Goal: Information Seeking & Learning: Learn about a topic

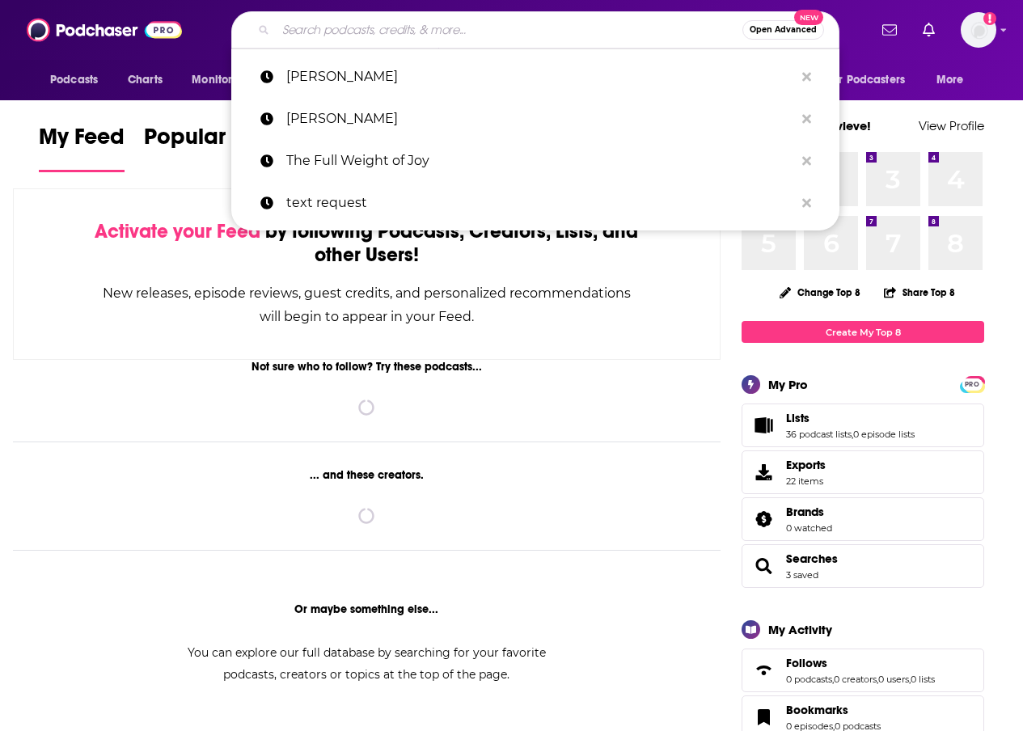
click at [559, 37] on input "Search podcasts, credits, & more..." at bounding box center [509, 30] width 467 height 26
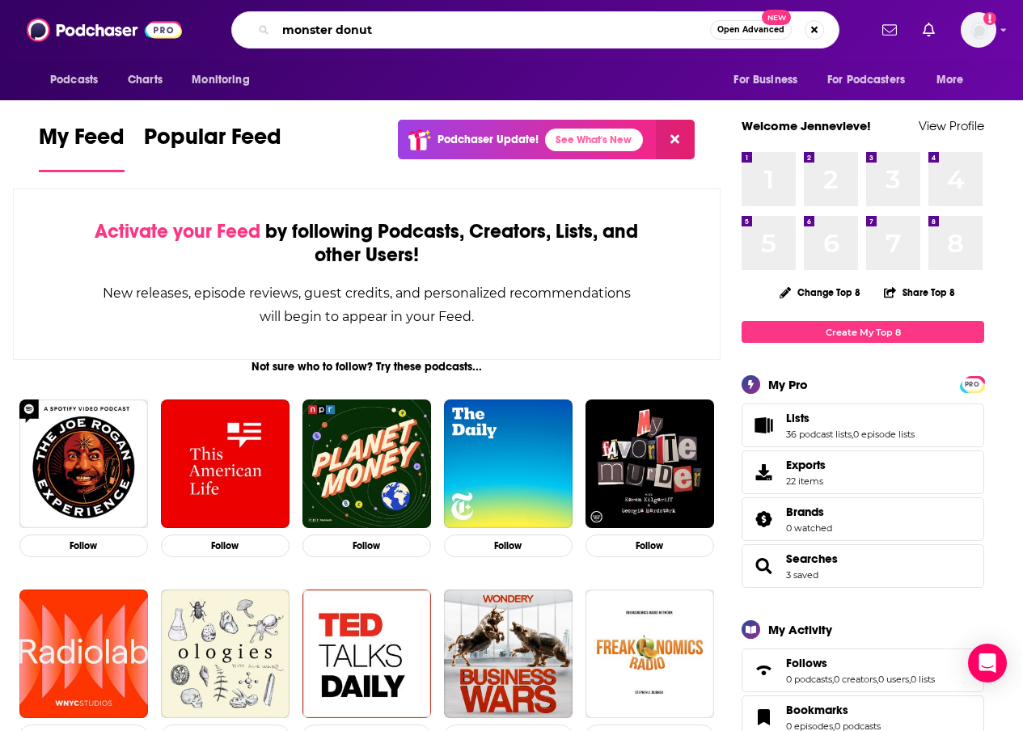
type input "monster donut"
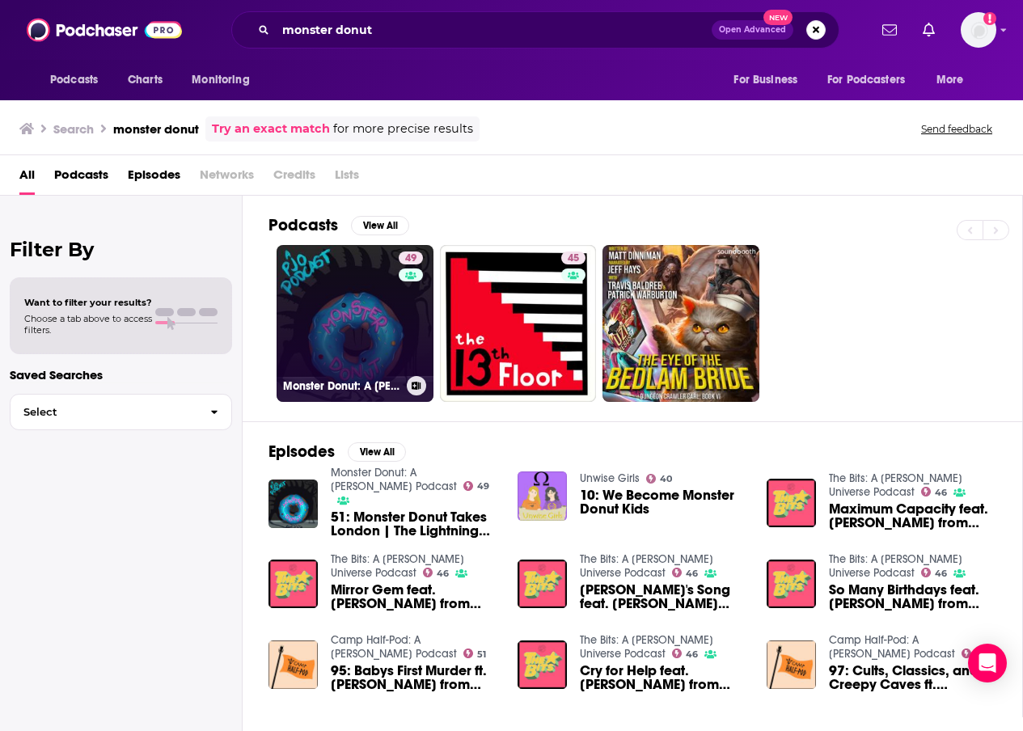
click at [380, 324] on link "49 Monster Donut: A Percy Jackson Podcast" at bounding box center [355, 323] width 157 height 157
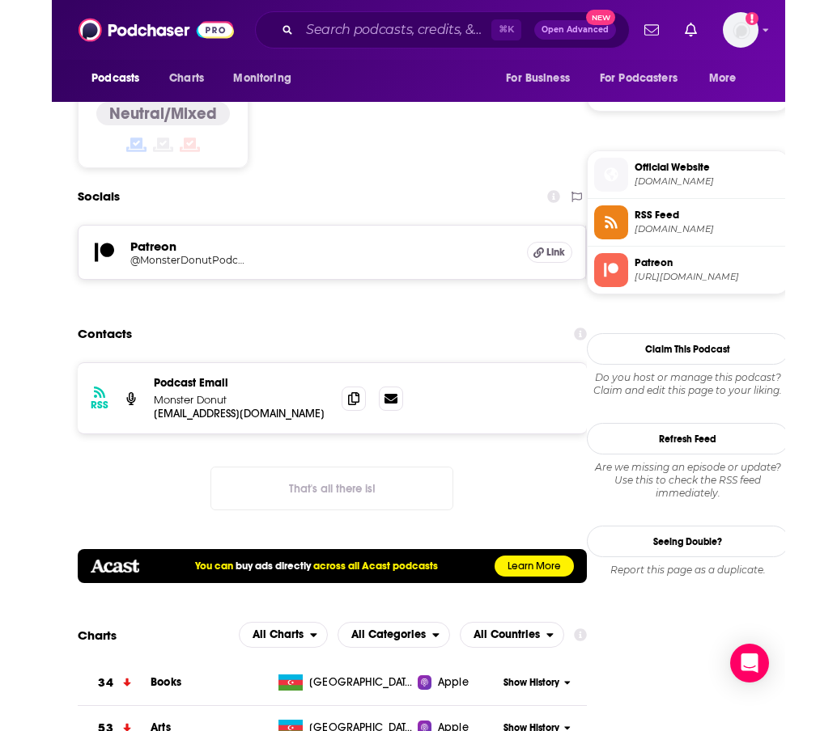
scroll to position [1362, 0]
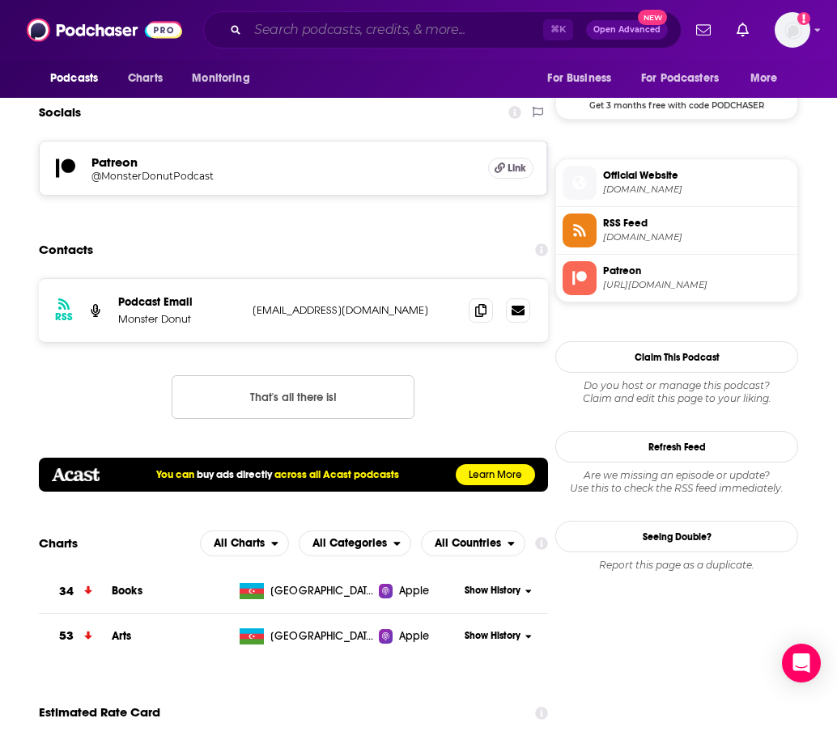
click at [296, 25] on input "Search podcasts, credits, & more..." at bounding box center [395, 30] width 295 height 26
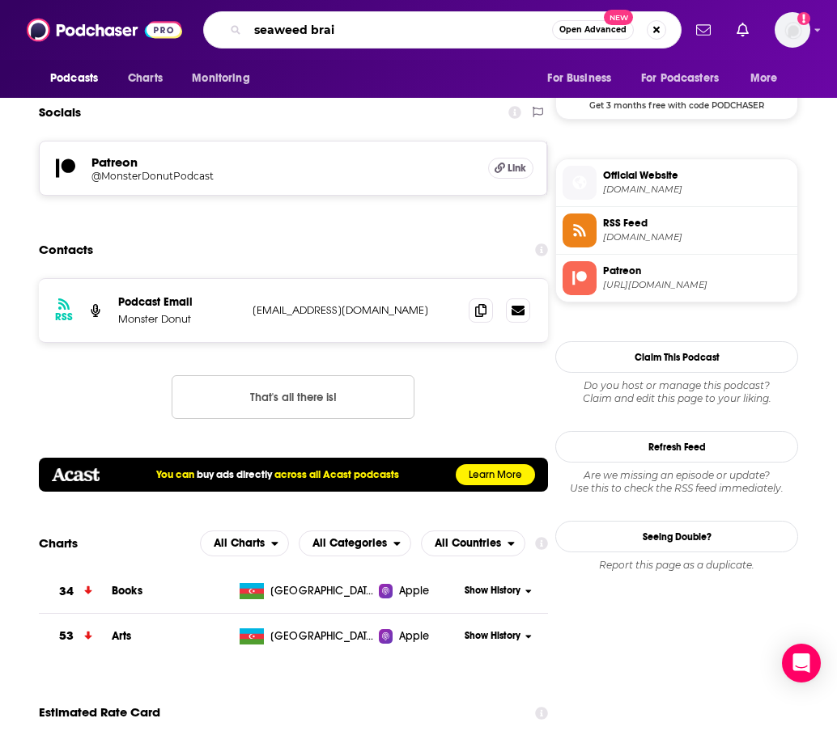
type input "seaweed brain"
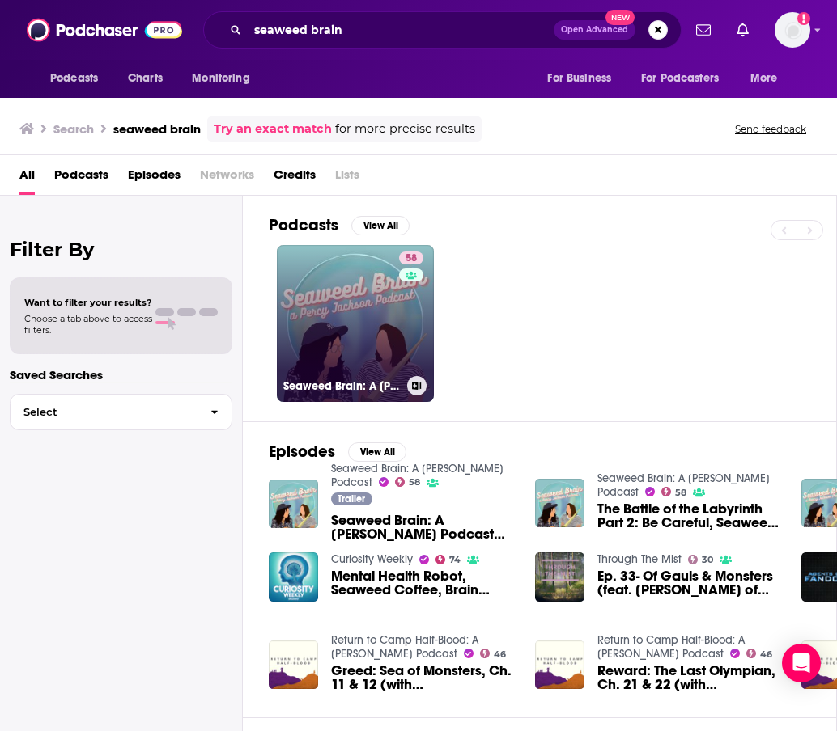
click at [392, 337] on link "58 Seaweed Brain: A Percy Jackson Podcast" at bounding box center [355, 323] width 157 height 157
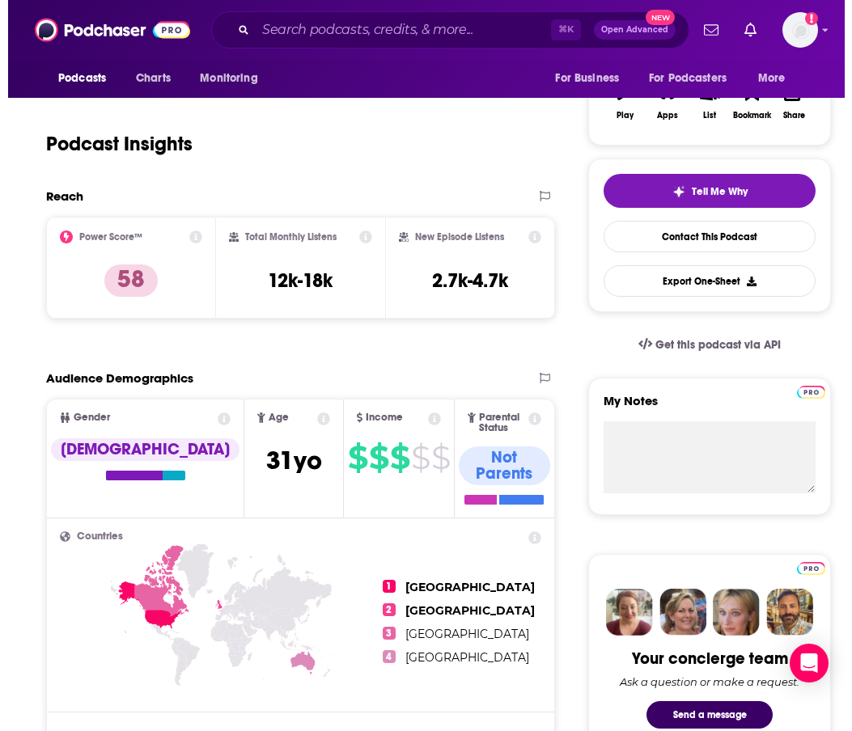
scroll to position [176, 1]
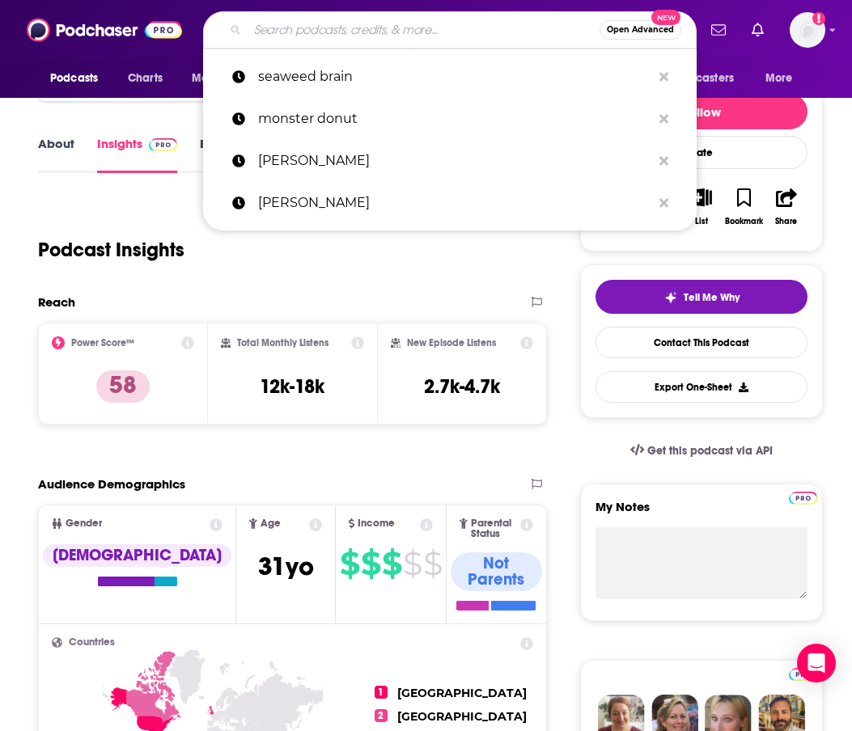
click at [409, 23] on input "Search podcasts, credits, & more..." at bounding box center [424, 30] width 352 height 26
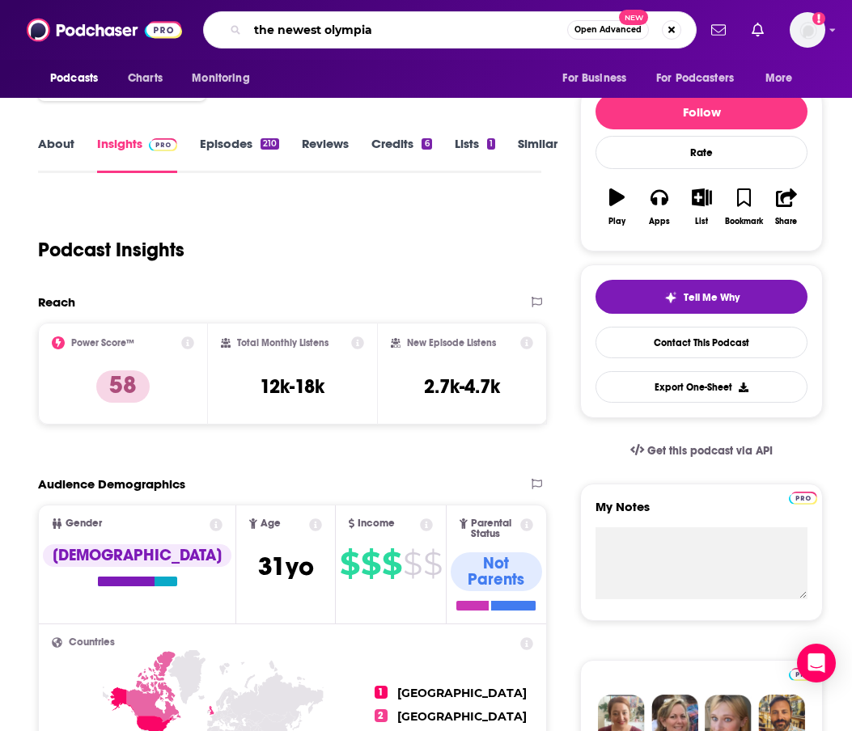
type input "the newest olympian"
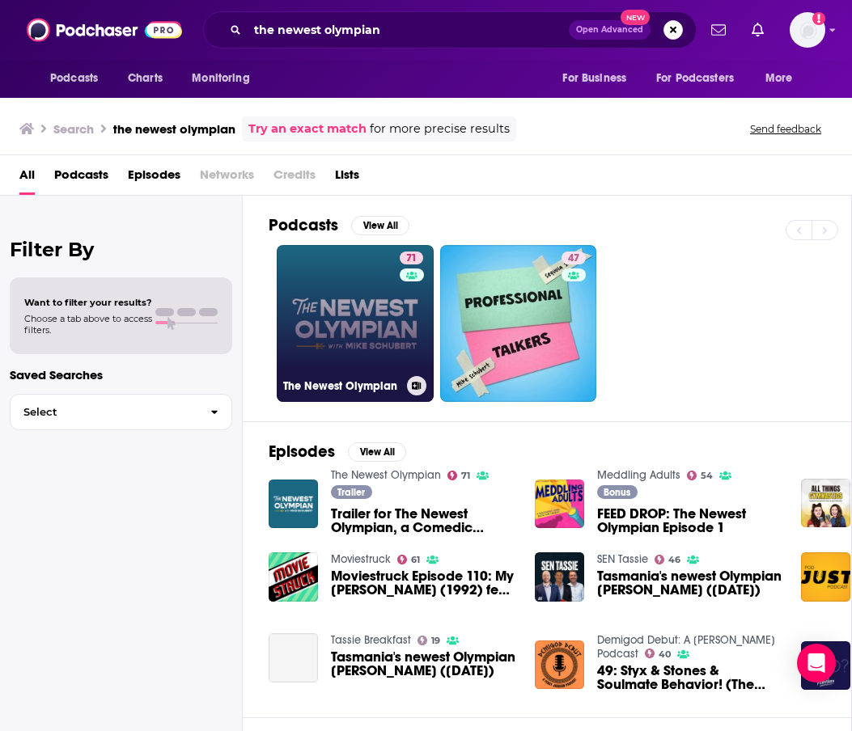
click at [393, 330] on link "71 The Newest Olympian" at bounding box center [355, 323] width 157 height 157
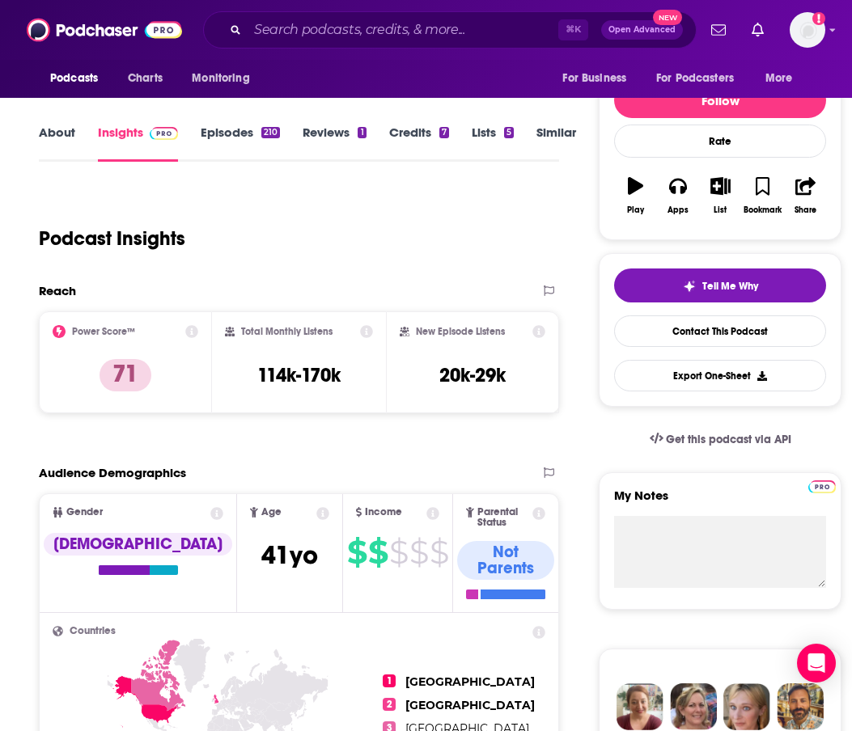
scroll to position [185, 0]
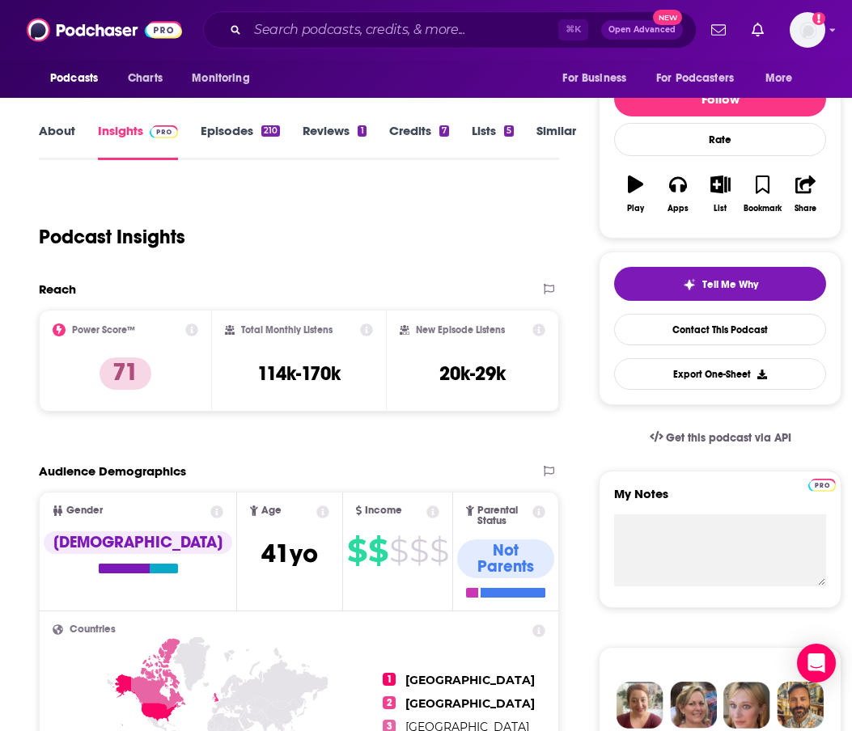
click at [199, 330] on icon at bounding box center [192, 330] width 13 height 13
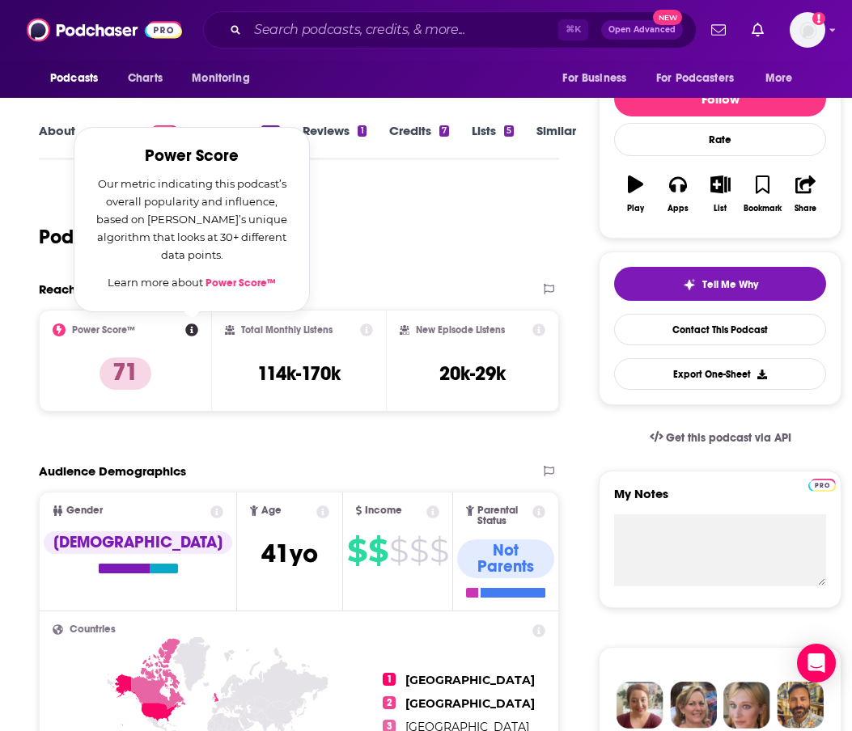
click at [449, 235] on div "Podcast Insights" at bounding box center [292, 227] width 507 height 83
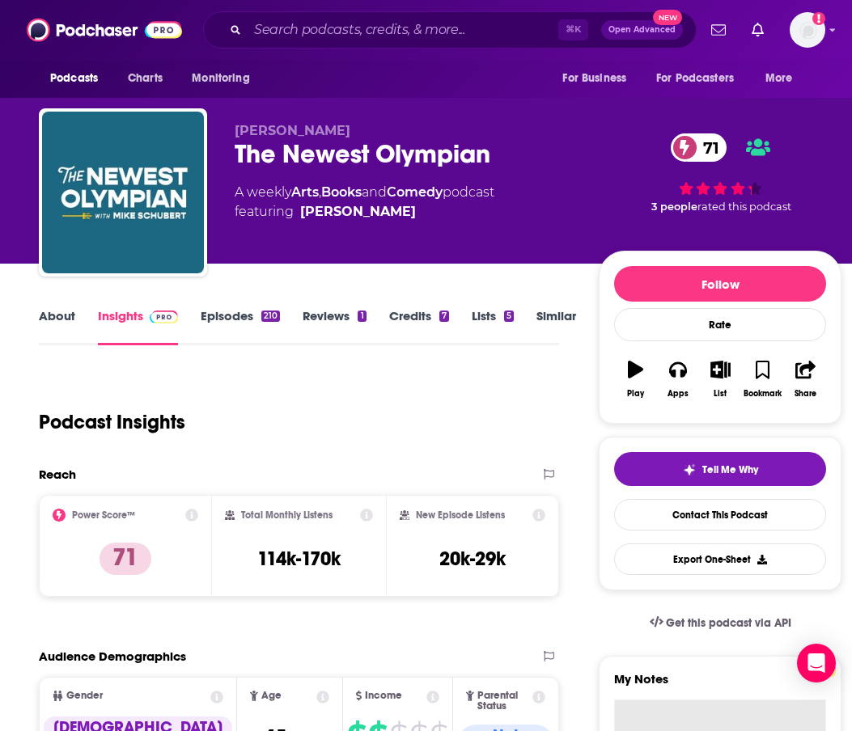
scroll to position [0, 0]
click at [317, 29] on input "Search podcasts, credits, & more..." at bounding box center [403, 30] width 311 height 26
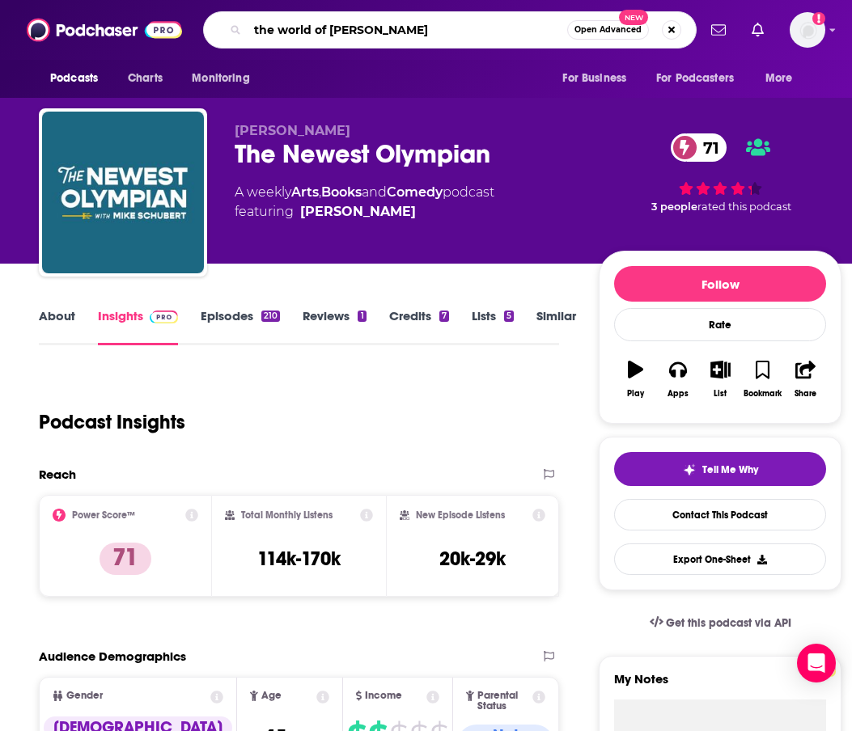
type input "the world of [PERSON_NAME]"
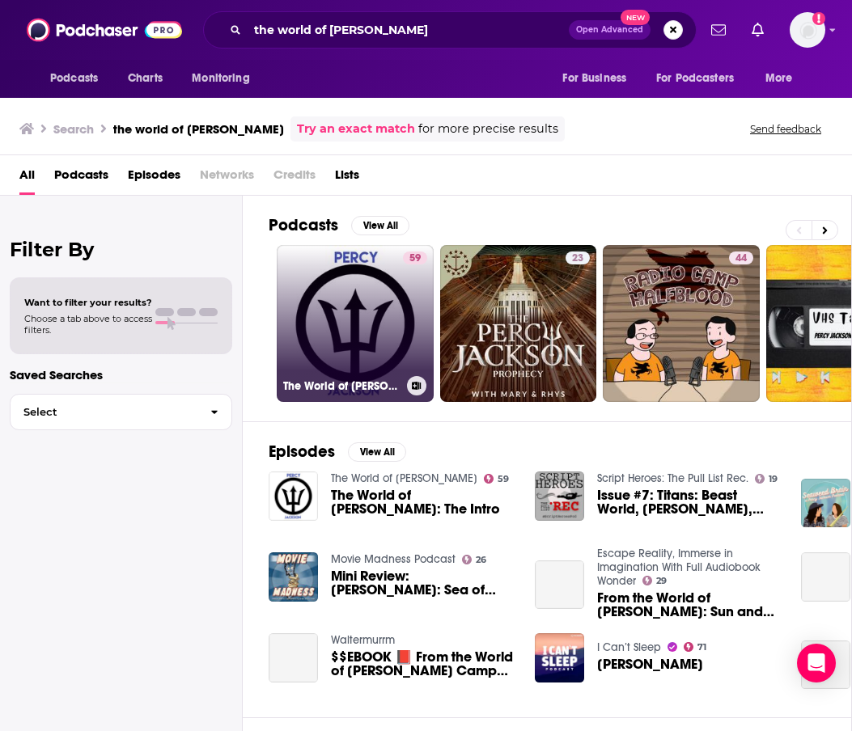
click at [358, 333] on link "59 The World of Percy Jackson" at bounding box center [355, 323] width 157 height 157
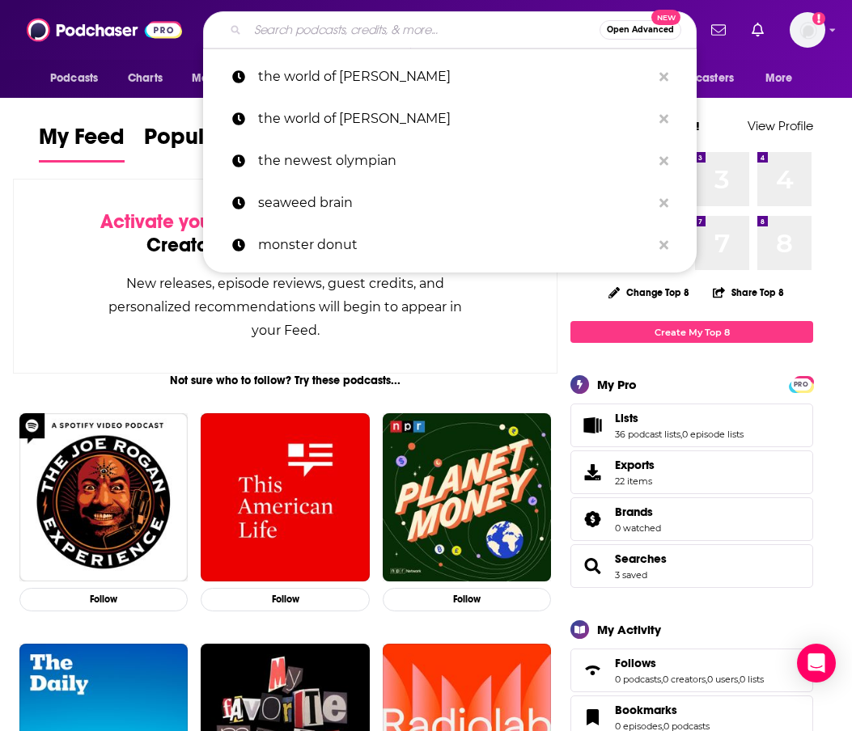
click at [307, 28] on input "Search podcasts, credits, & more..." at bounding box center [424, 30] width 352 height 26
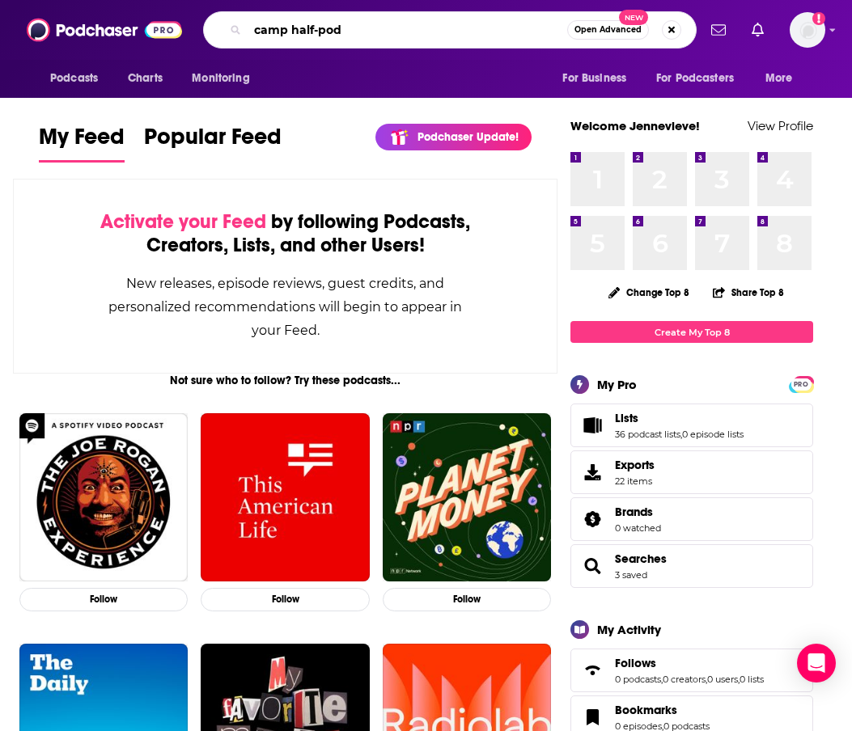
type input "camp half-pod"
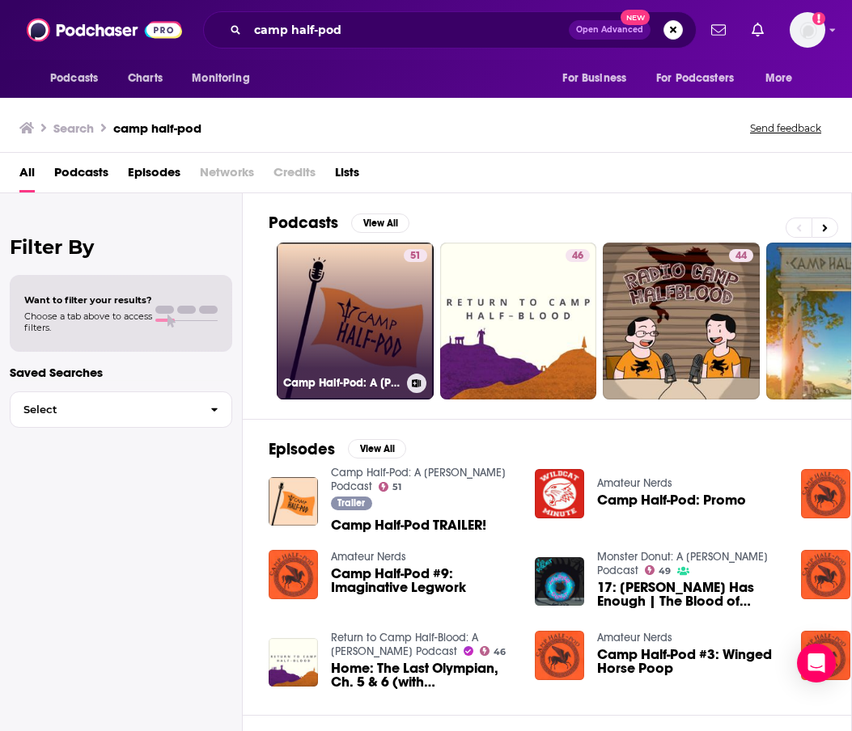
click at [335, 324] on link "51 Camp Half-Pod: A [PERSON_NAME] Podcast" at bounding box center [355, 321] width 157 height 157
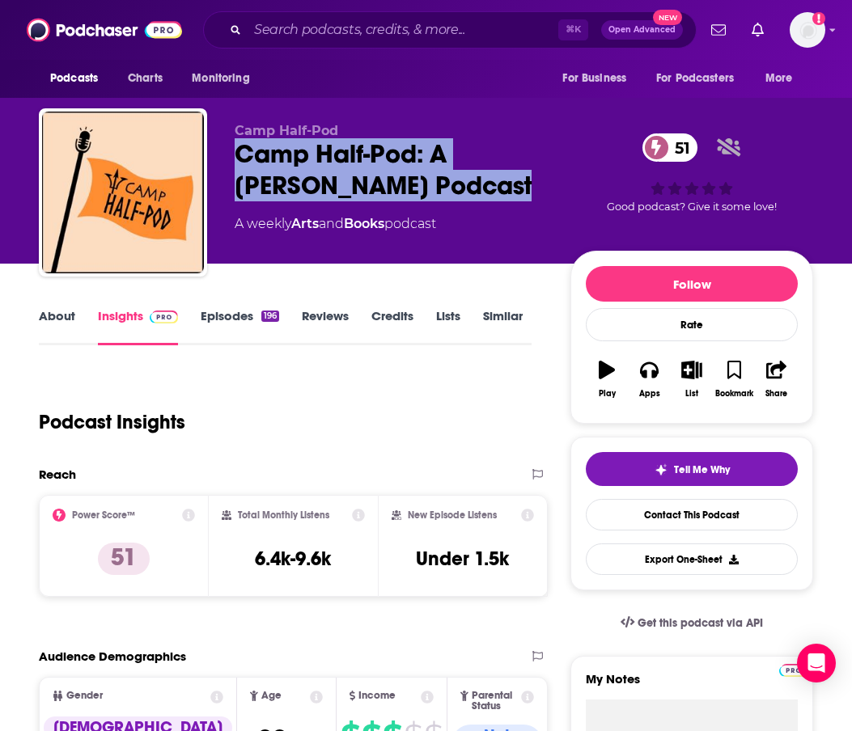
drag, startPoint x: 407, startPoint y: 181, endPoint x: 405, endPoint y: 85, distance: 96.3
click at [239, 159] on div "Camp Half-Pod: A [PERSON_NAME] Podcast 51" at bounding box center [390, 169] width 310 height 63
click at [303, 29] on input "Search podcasts, credits, & more..." at bounding box center [403, 30] width 311 height 26
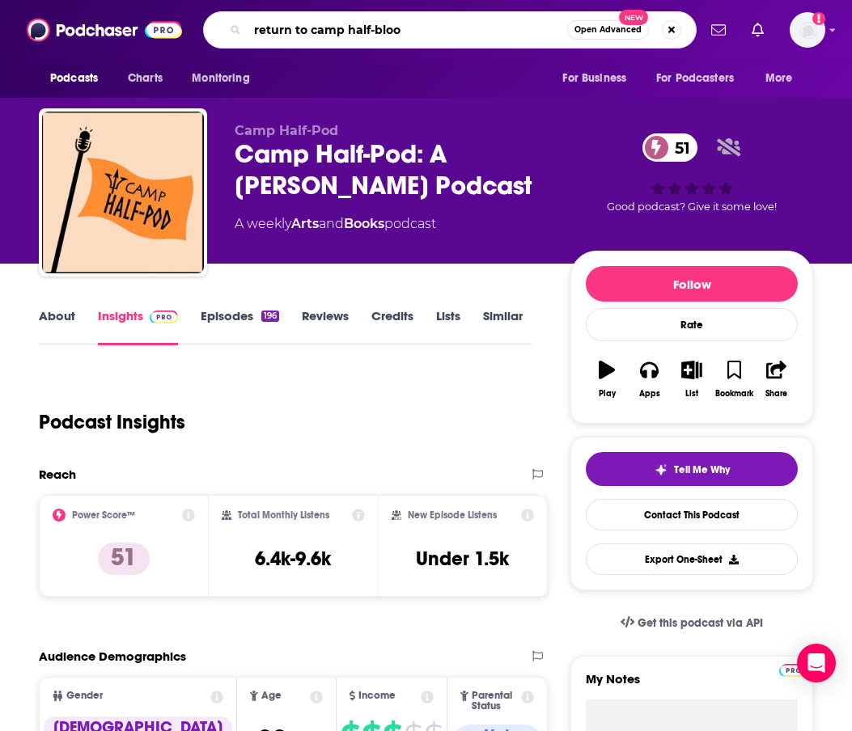
type input "return to camp half-blood"
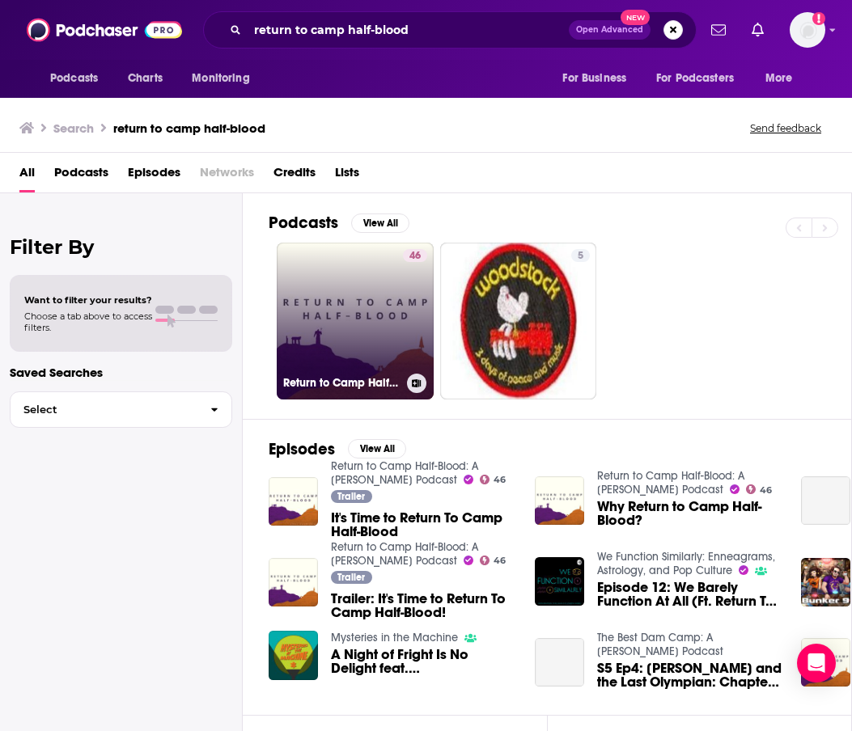
click at [325, 310] on link "46 Return to Camp Half-Blood: A [PERSON_NAME] Podcast" at bounding box center [355, 321] width 157 height 157
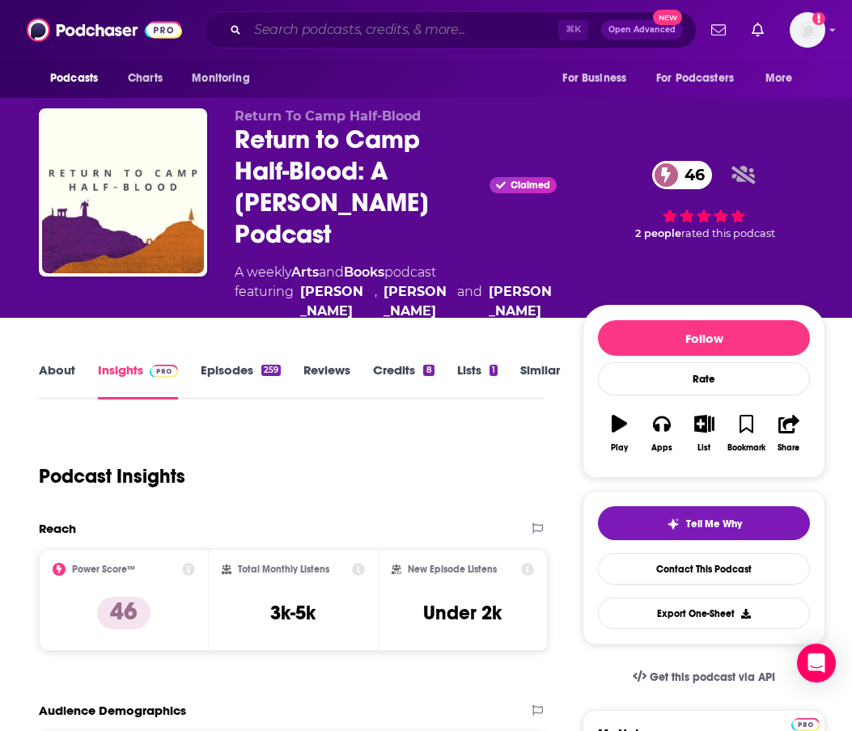
click at [411, 23] on input "Search podcasts, credits, & more..." at bounding box center [403, 30] width 311 height 26
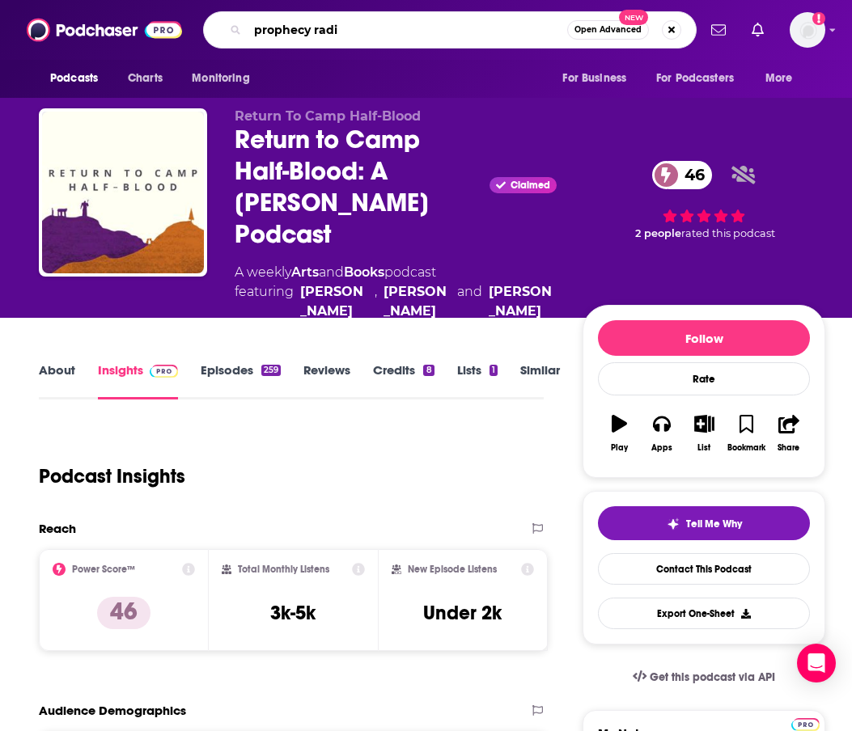
type input "prophecy radio"
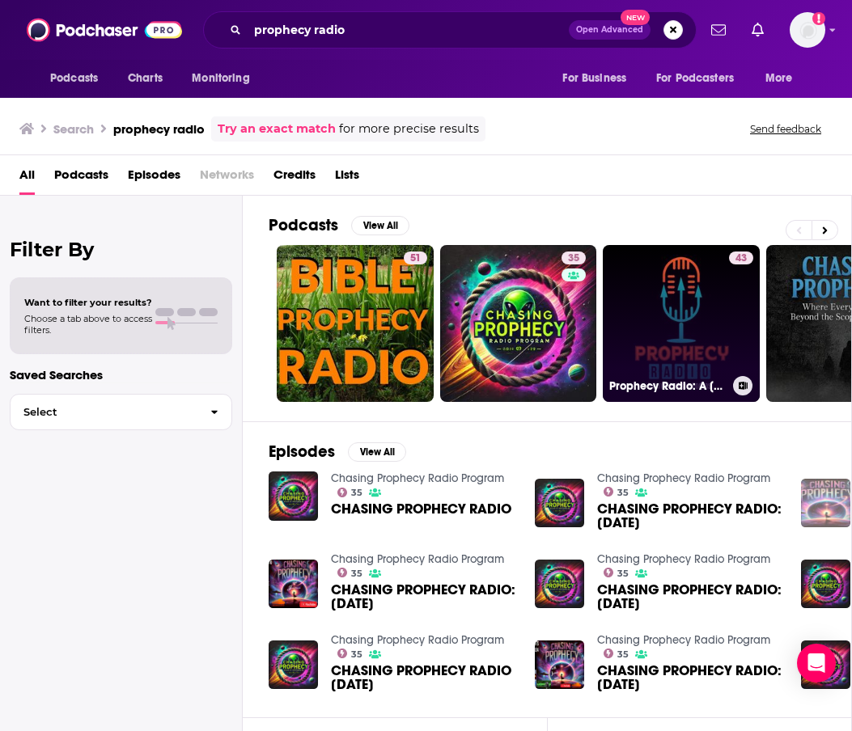
click at [655, 333] on link "43 Prophecy Radio: A [PERSON_NAME] Podcast" at bounding box center [681, 323] width 157 height 157
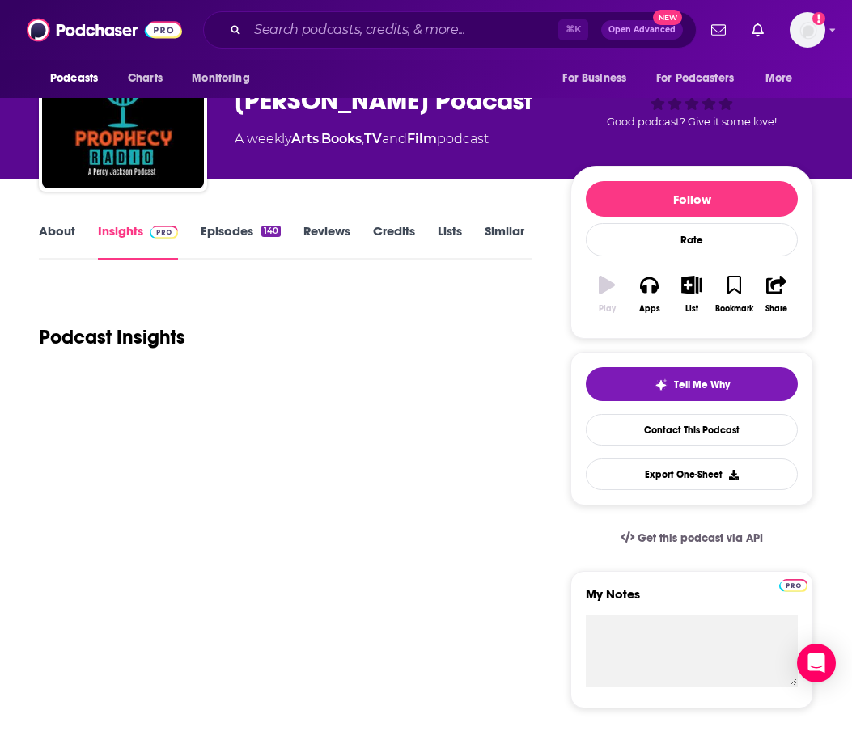
scroll to position [228, 0]
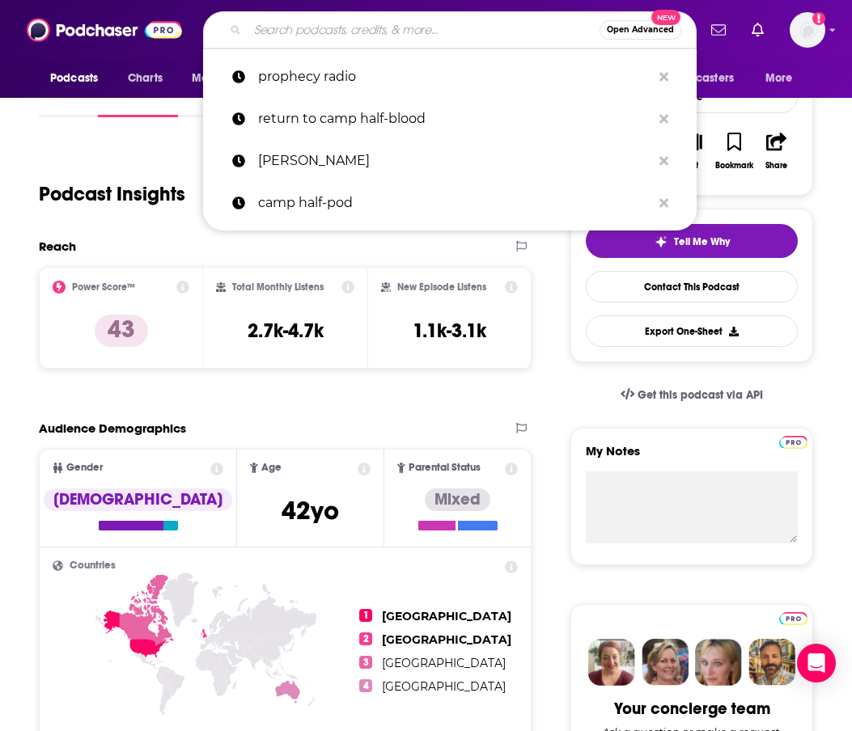
click at [337, 24] on input "Search podcasts, credits, & more..." at bounding box center [424, 30] width 352 height 26
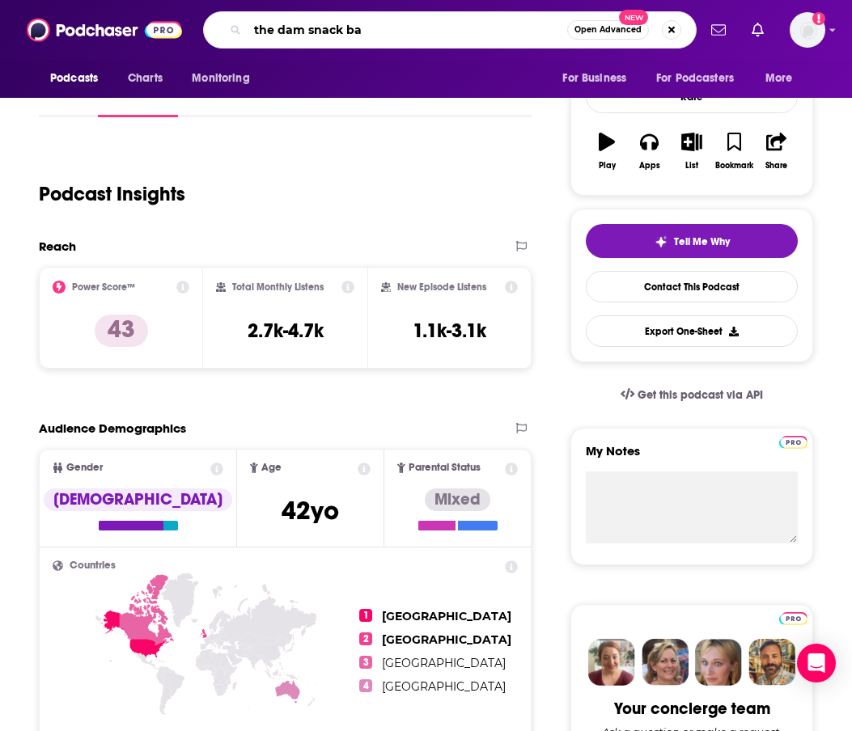
type input "the dam snack bar"
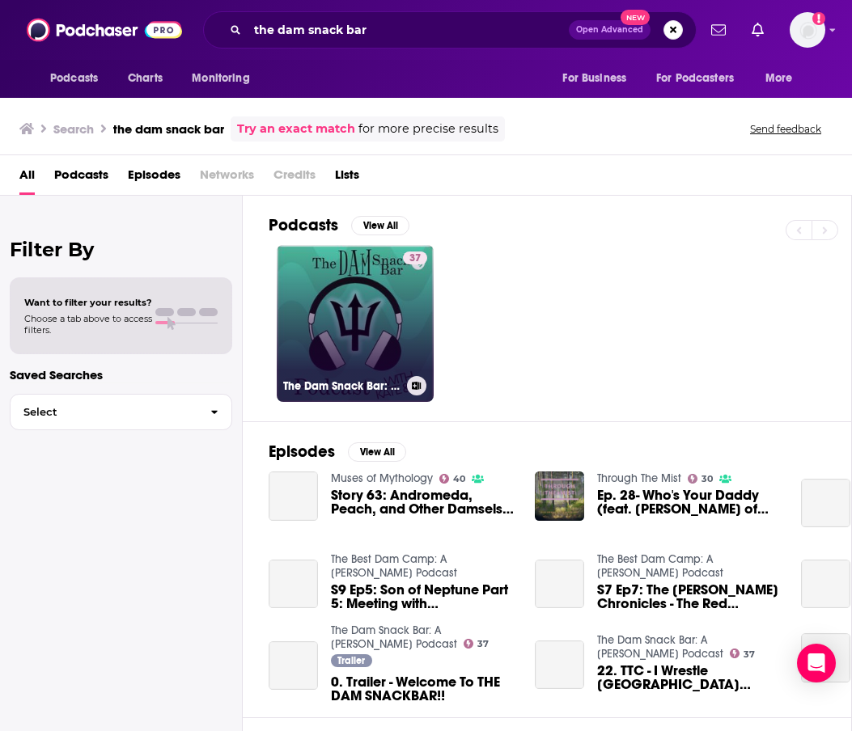
click at [362, 281] on link "37 The Dam Snack Bar: A [PERSON_NAME] Podcast" at bounding box center [355, 323] width 157 height 157
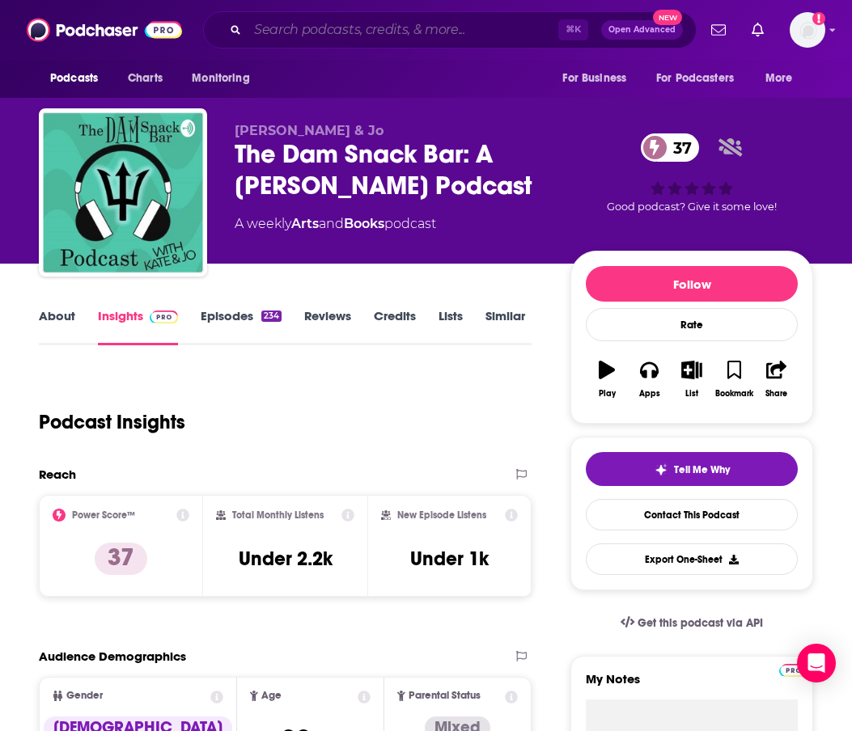
click at [301, 37] on input "Search podcasts, credits, & more..." at bounding box center [403, 30] width 311 height 26
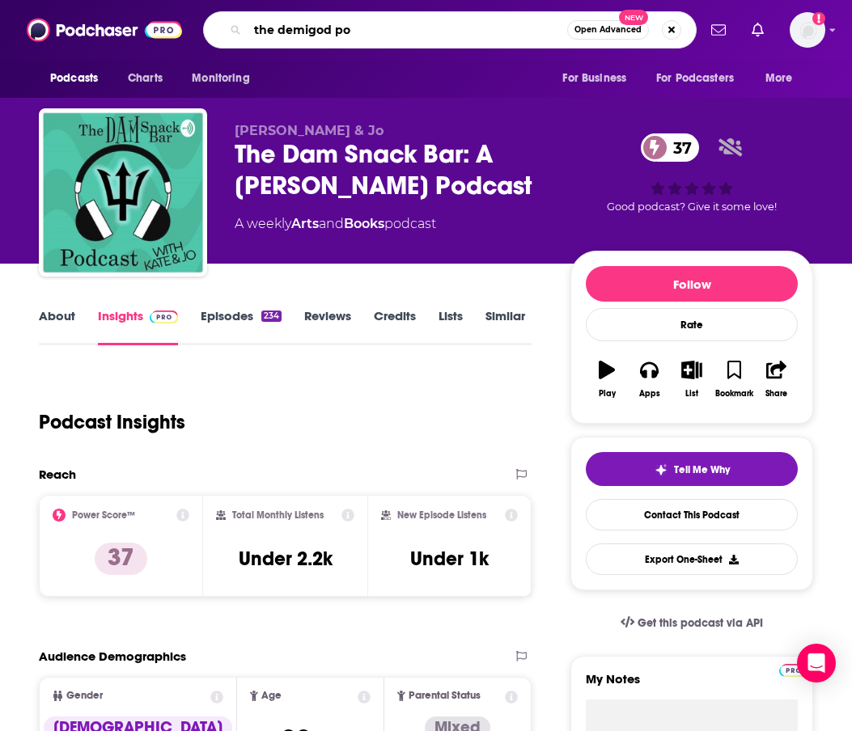
type input "the demigod pod"
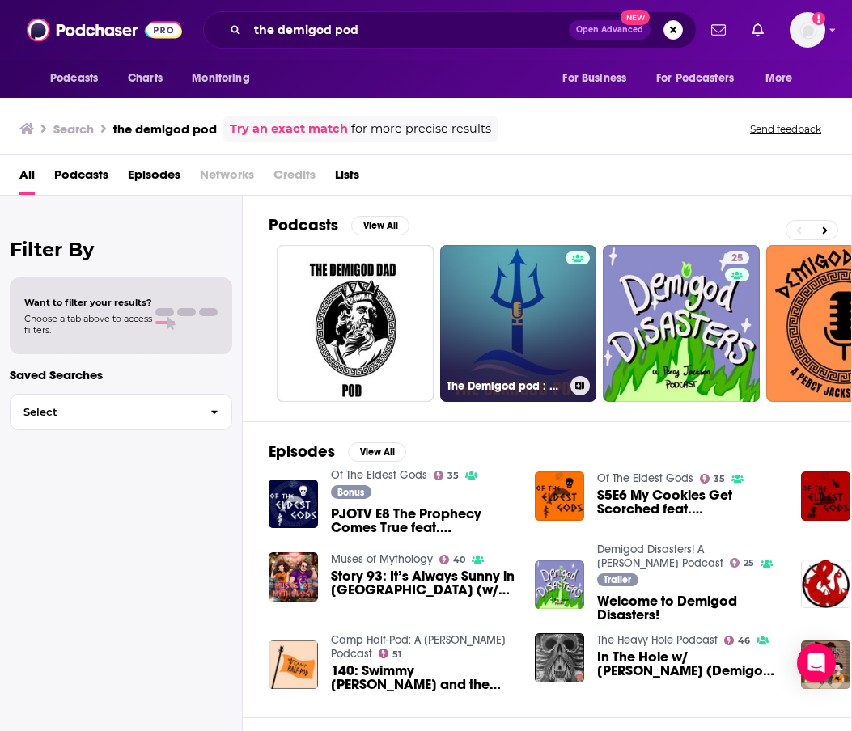
click at [505, 323] on link "The Demigod pod : A [PERSON_NAME] Podcast" at bounding box center [518, 323] width 157 height 157
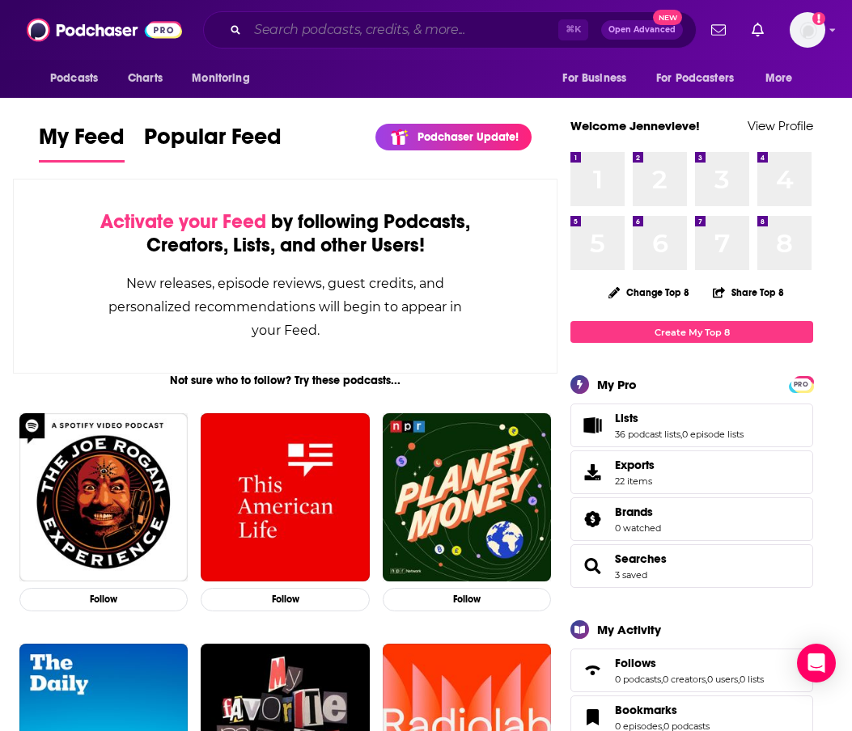
click at [337, 38] on input "Search podcasts, credits, & more..." at bounding box center [403, 30] width 311 height 26
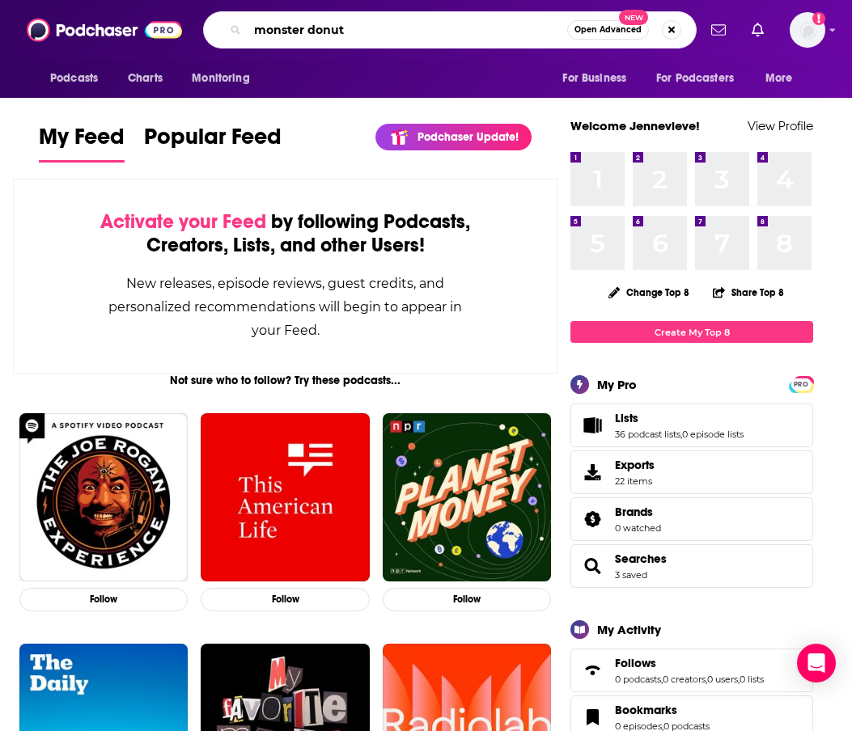
type input "monster donut"
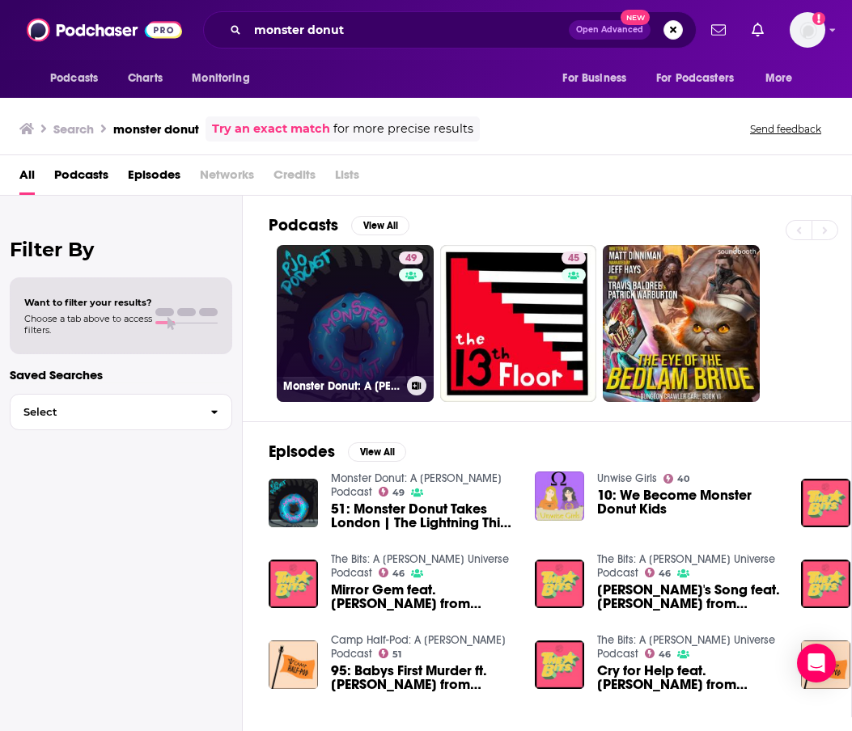
click at [345, 294] on link "49 Monster Donut: A Percy Jackson Podcast" at bounding box center [355, 323] width 157 height 157
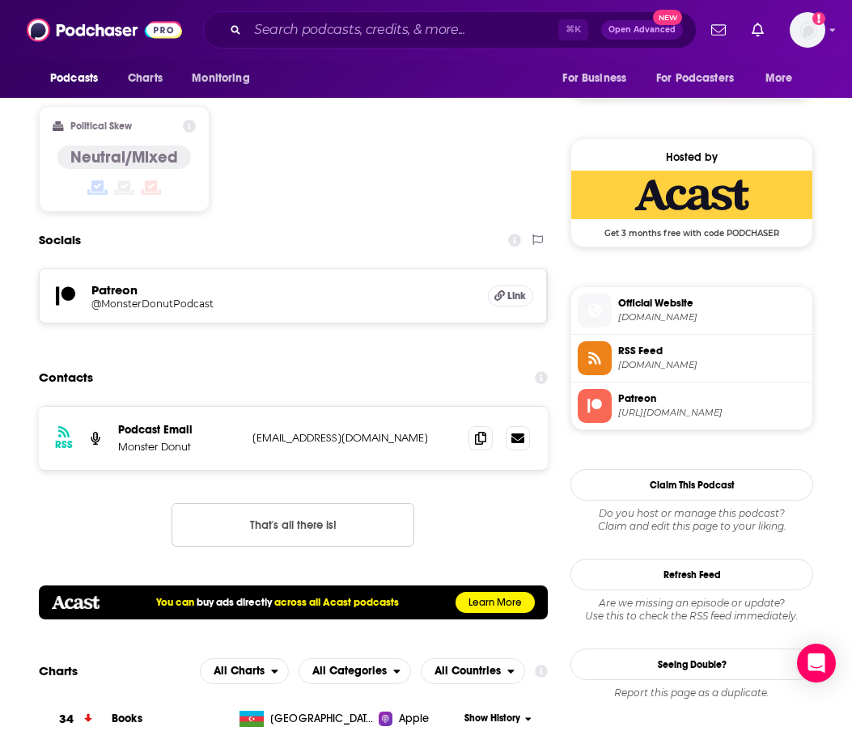
scroll to position [1198, 0]
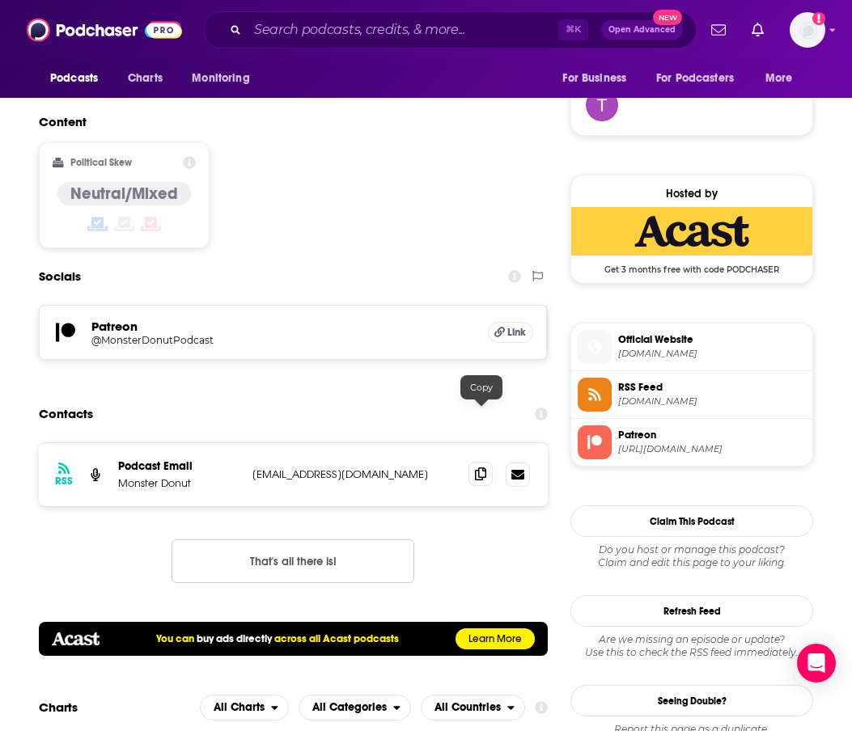
click at [481, 468] on icon at bounding box center [480, 474] width 11 height 13
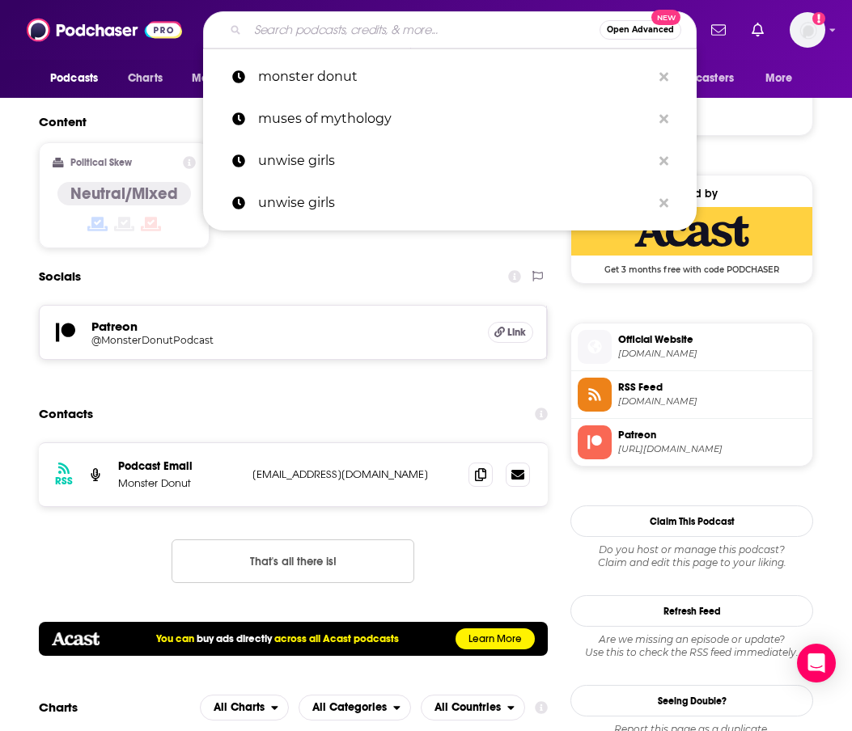
click at [290, 36] on input "Search podcasts, credits, & more..." at bounding box center [424, 30] width 352 height 26
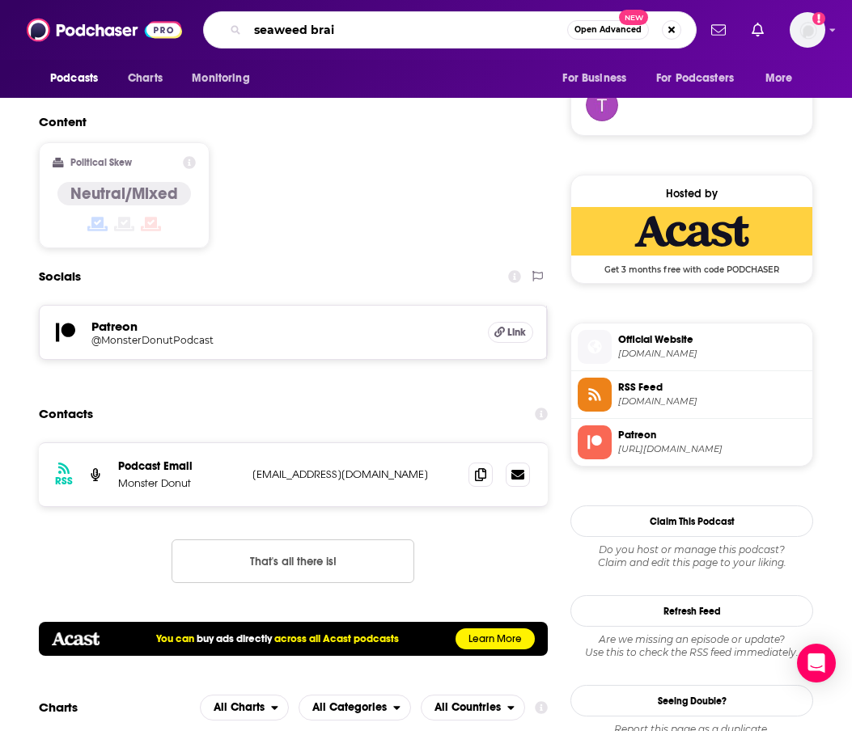
type input "seaweed brain"
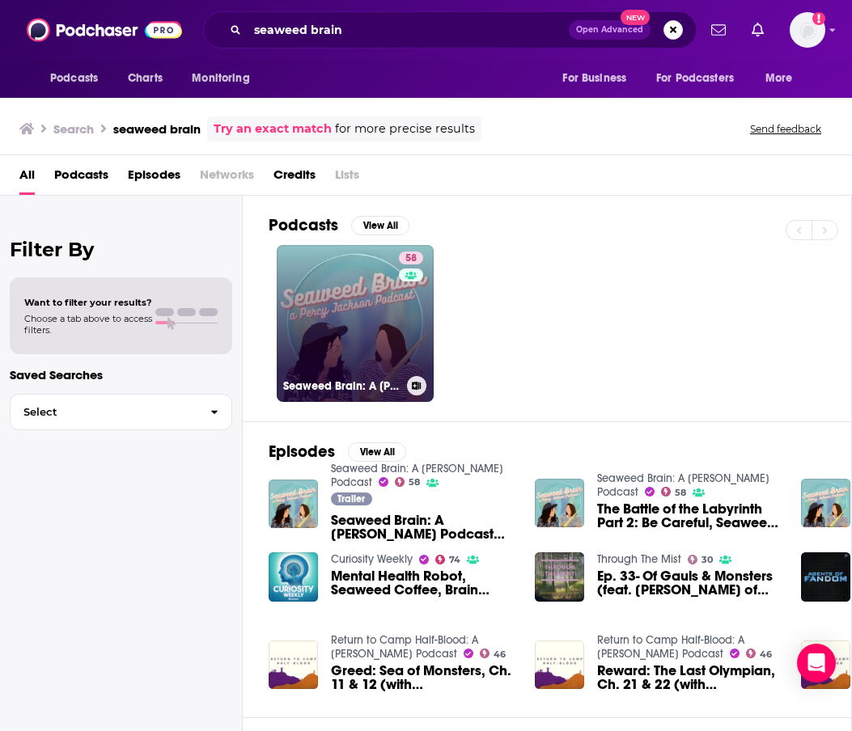
click at [336, 327] on link "58 Seaweed Brain: A Percy Jackson Podcast" at bounding box center [355, 323] width 157 height 157
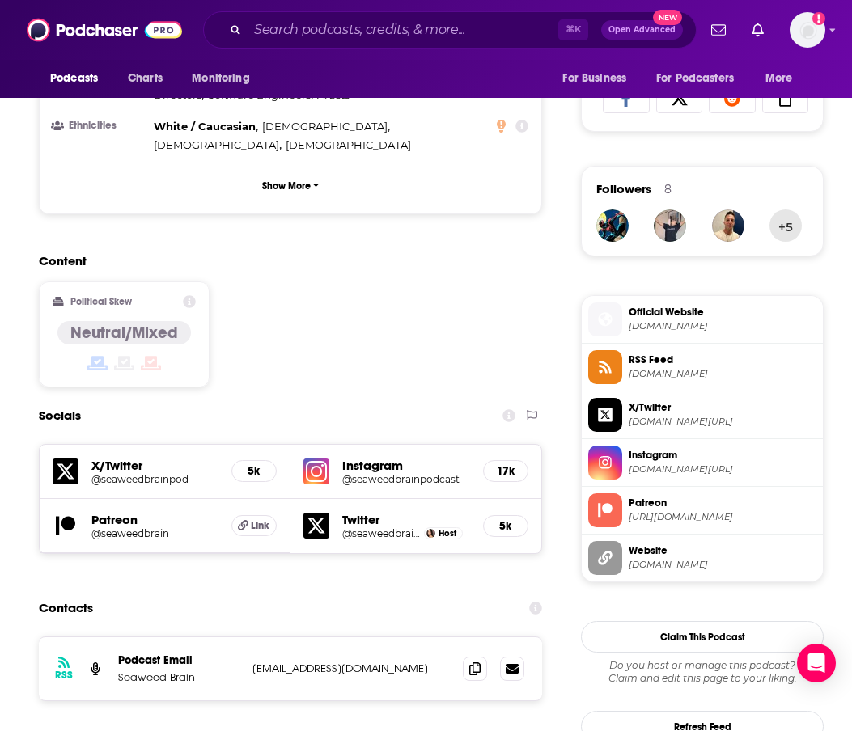
scroll to position [1235, 0]
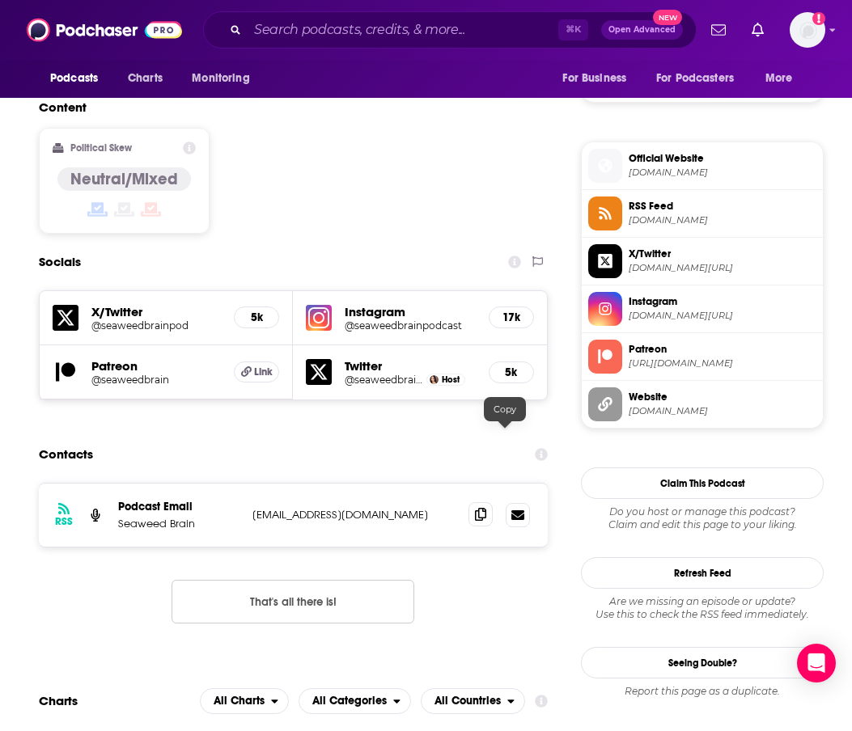
click at [486, 508] on icon at bounding box center [480, 514] width 11 height 13
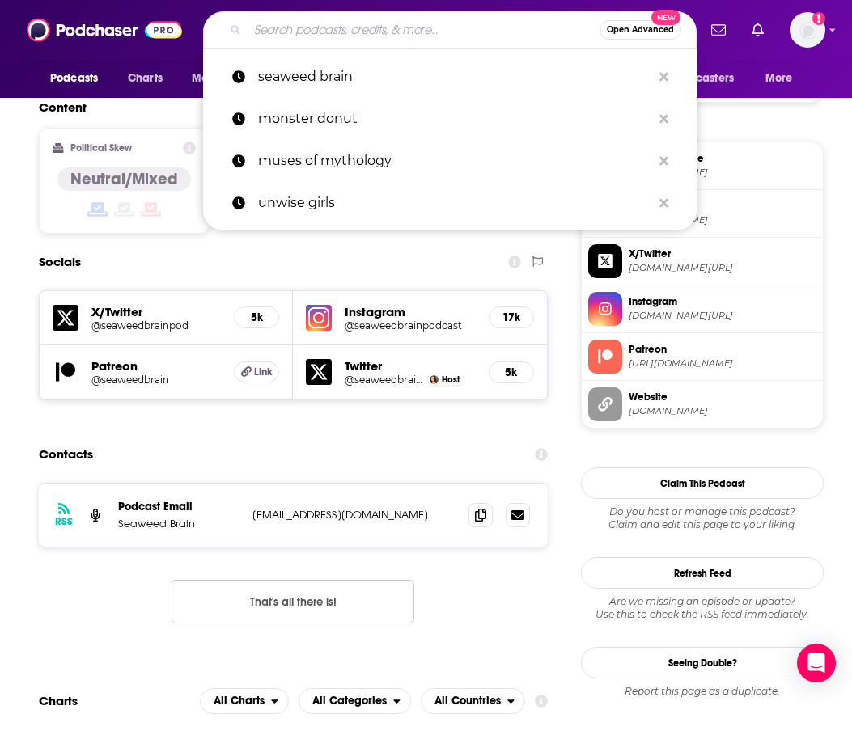
click at [374, 33] on input "Search podcasts, credits, & more..." at bounding box center [424, 30] width 352 height 26
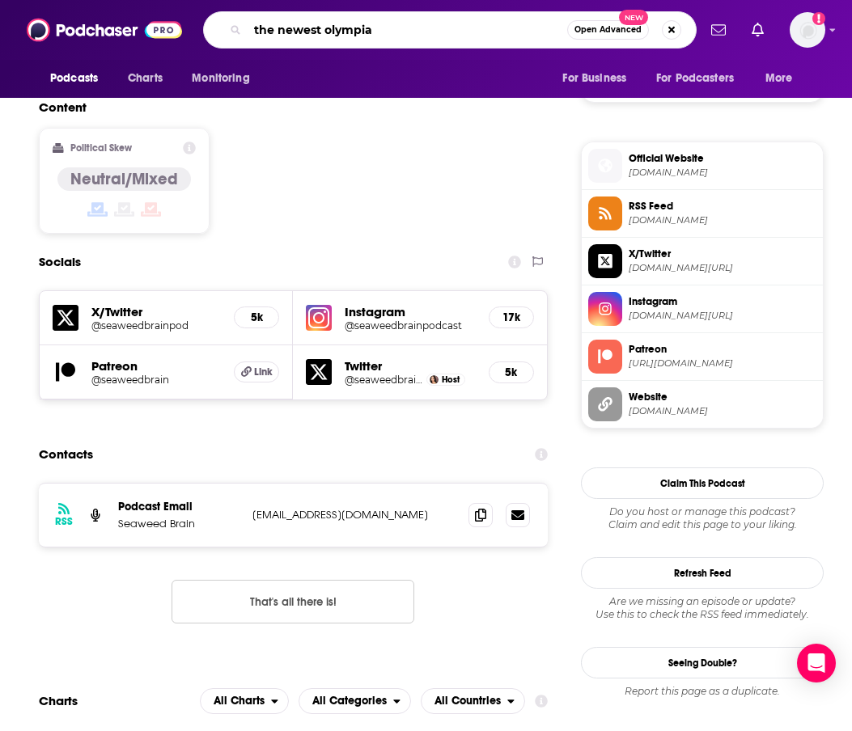
type input "the newest olympian"
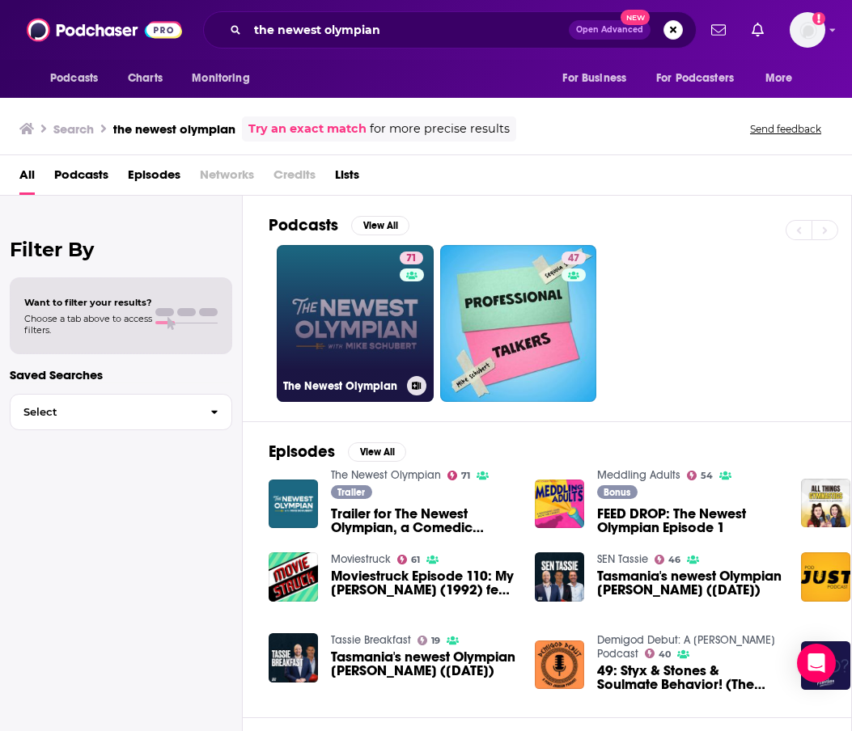
click at [327, 314] on link "71 The Newest Olympian" at bounding box center [355, 323] width 157 height 157
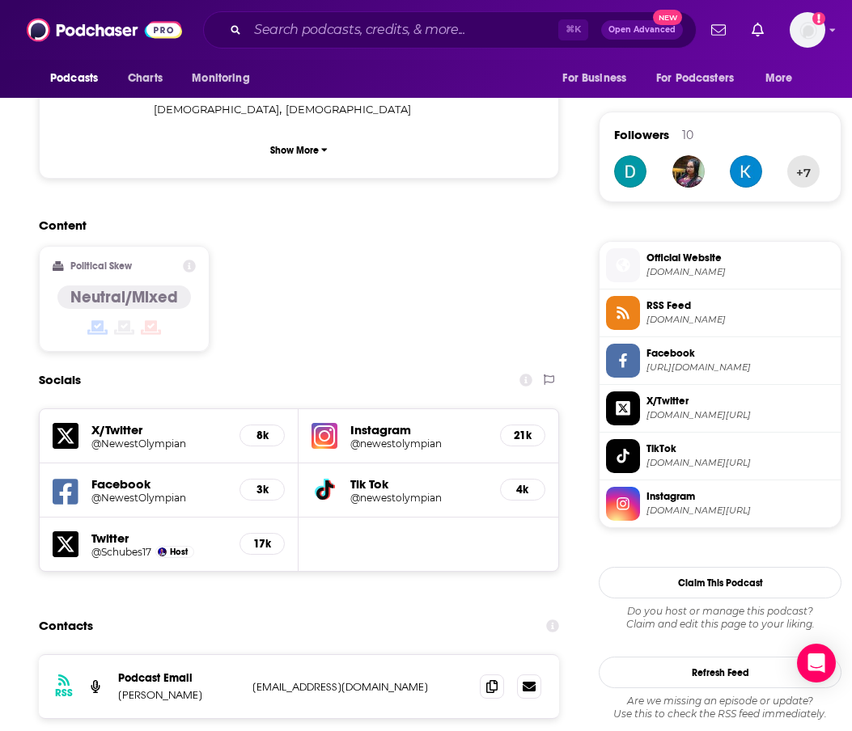
scroll to position [1290, 0]
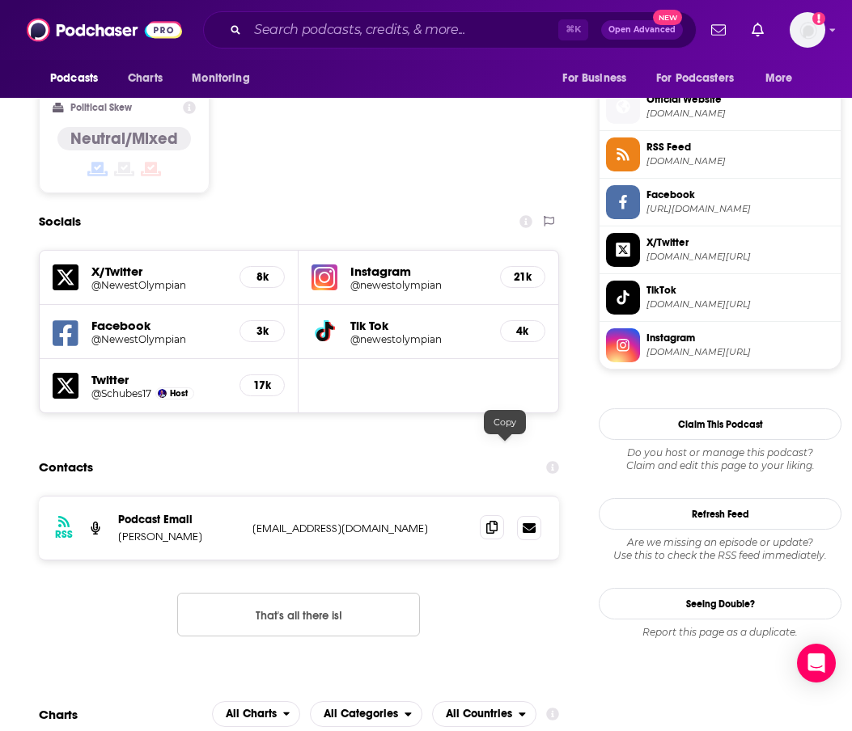
click at [504, 515] on span at bounding box center [492, 527] width 24 height 24
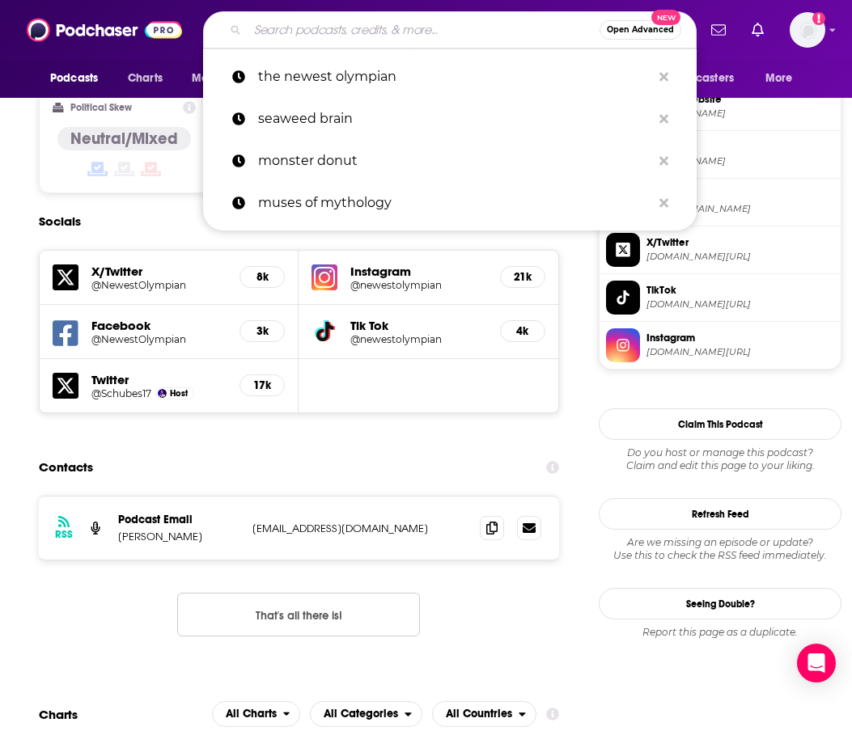
click at [368, 38] on input "Search podcasts, credits, & more..." at bounding box center [424, 30] width 352 height 26
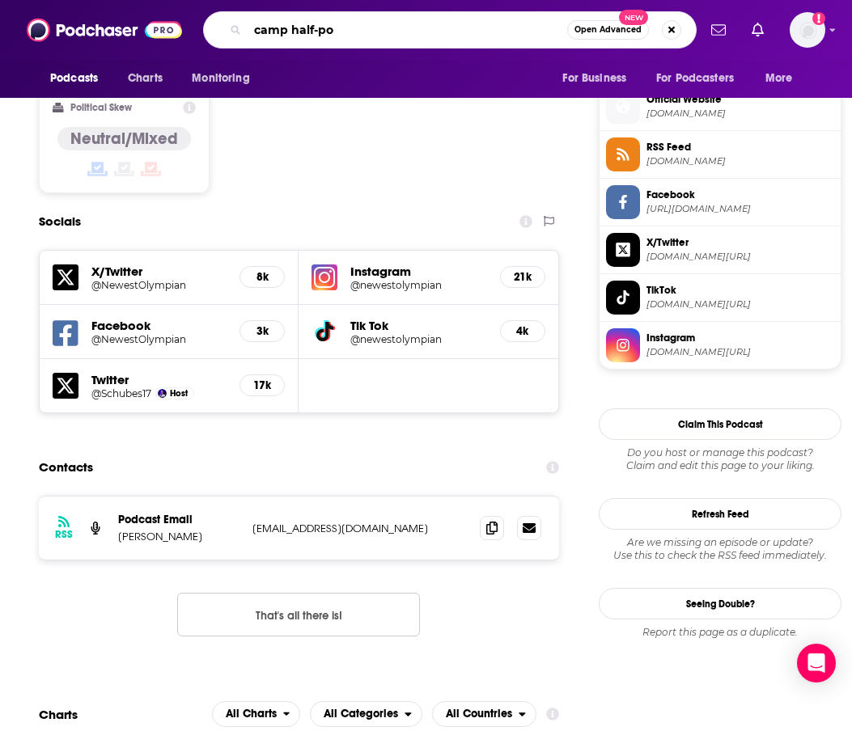
type input "camp half-pod"
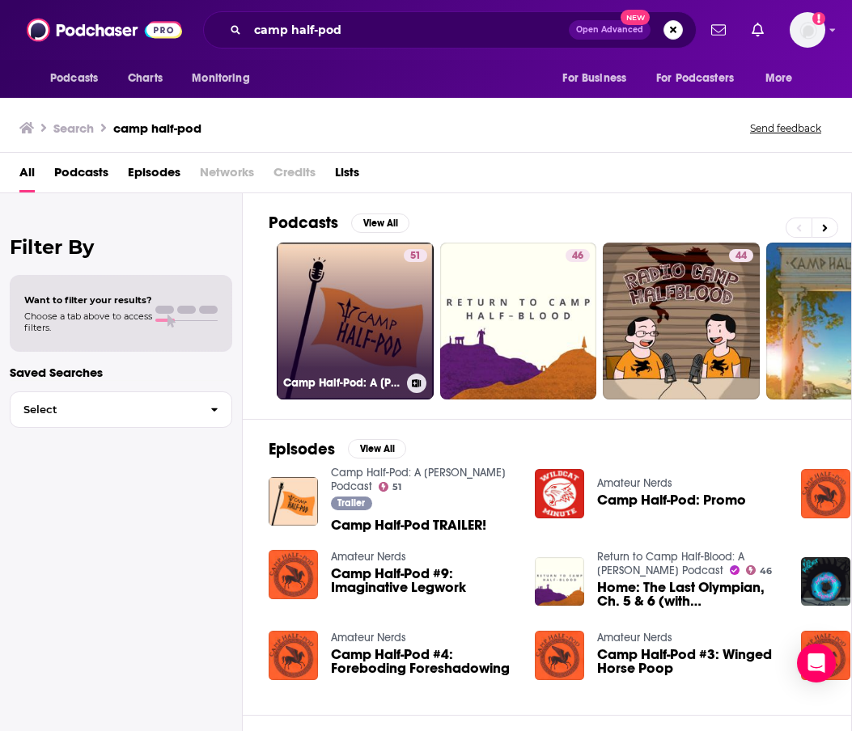
click at [389, 304] on link "51 Camp Half-Pod: A [PERSON_NAME] Podcast" at bounding box center [355, 321] width 157 height 157
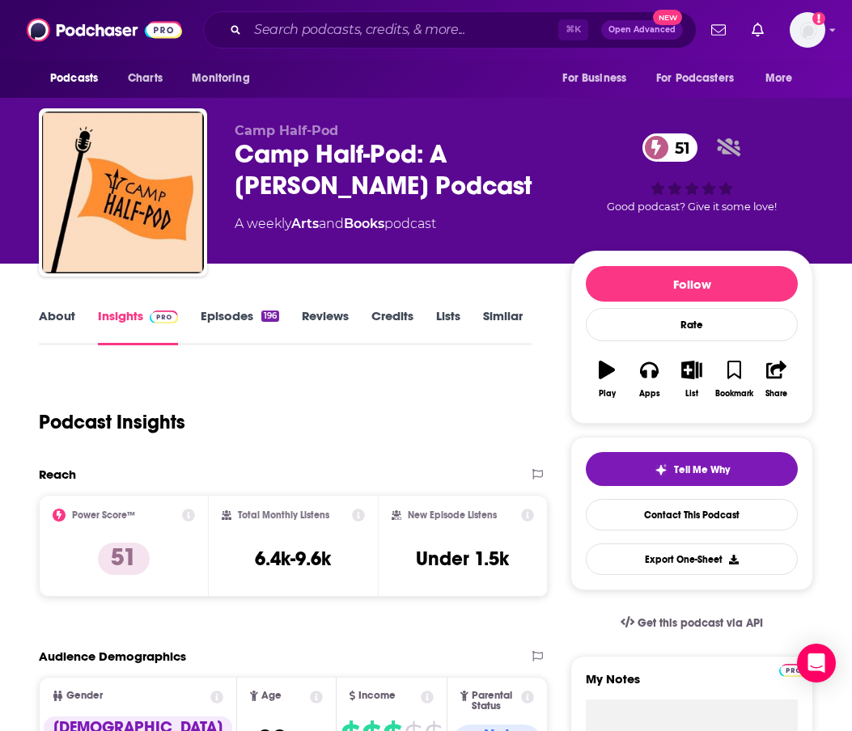
click at [0, 327] on html "Podcasts Charts Monitoring ⌘ K Open Advanced New For Business For Podcasters Mo…" at bounding box center [426, 365] width 852 height 731
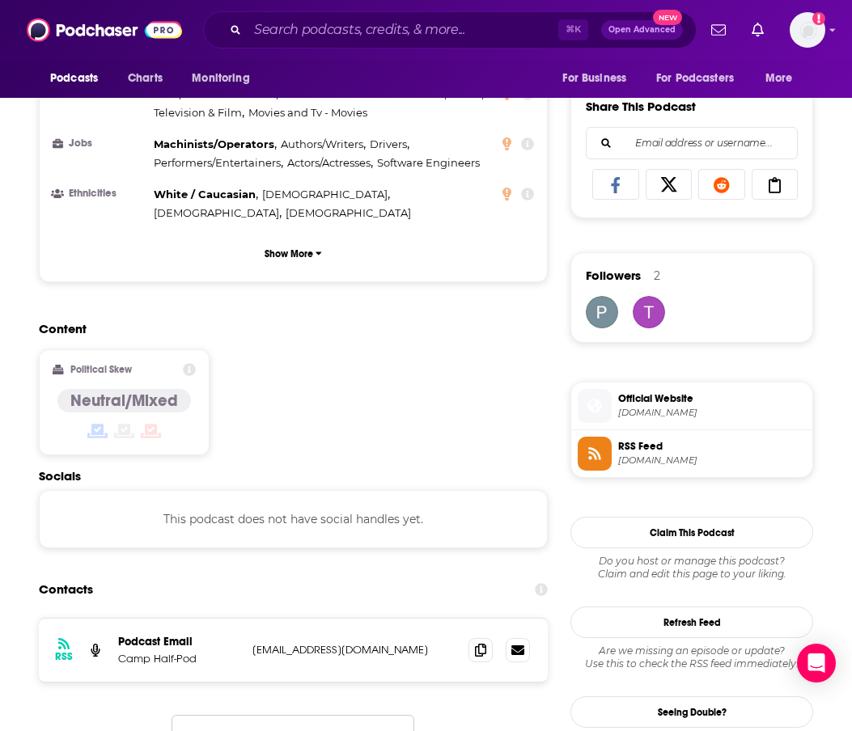
scroll to position [1112, 0]
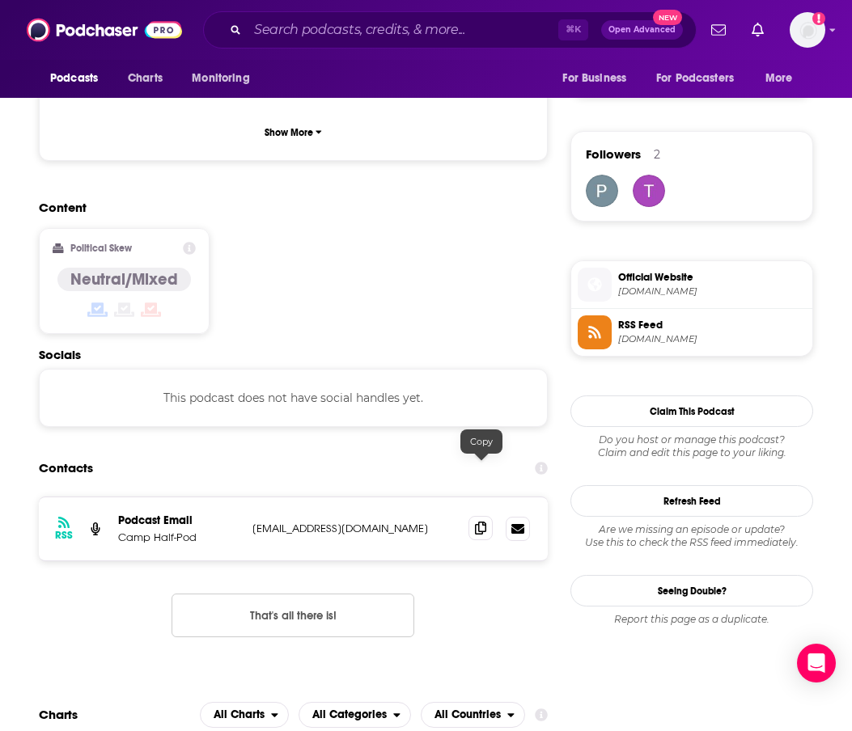
click at [485, 522] on icon at bounding box center [480, 528] width 11 height 13
click at [392, 30] on input "Search podcasts, credits, & more..." at bounding box center [403, 30] width 311 height 26
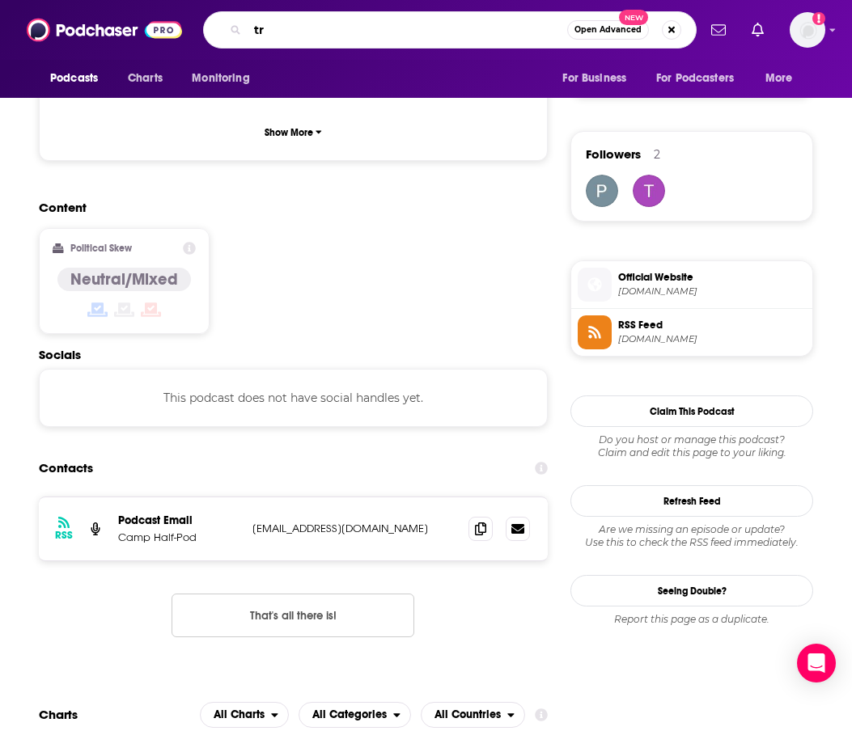
type input "t"
type input "return to camp half-blood"
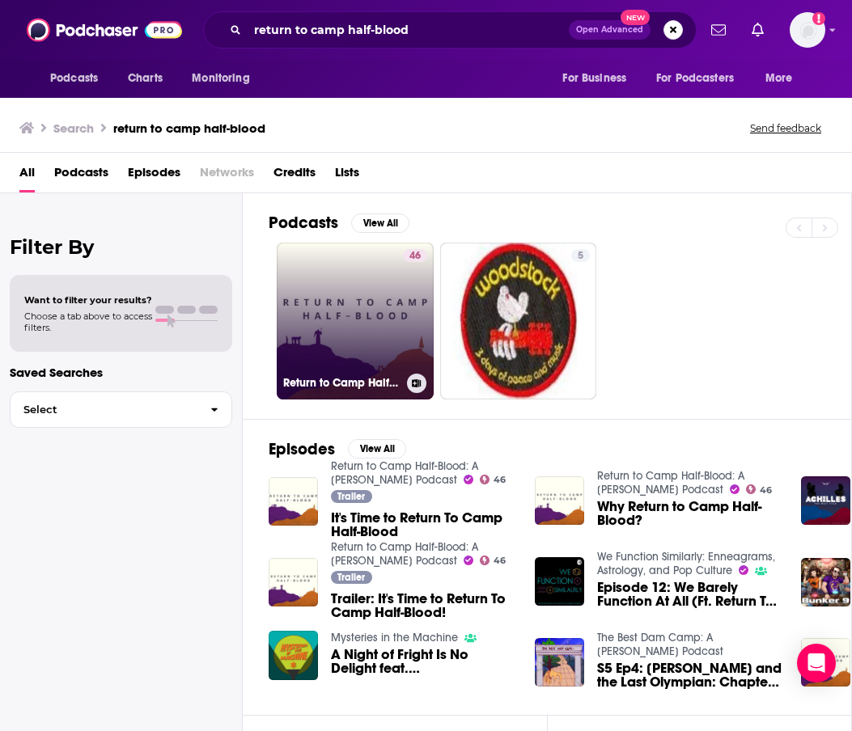
click at [335, 335] on link "46 Return to Camp Half-Blood: A [PERSON_NAME] Podcast" at bounding box center [355, 321] width 157 height 157
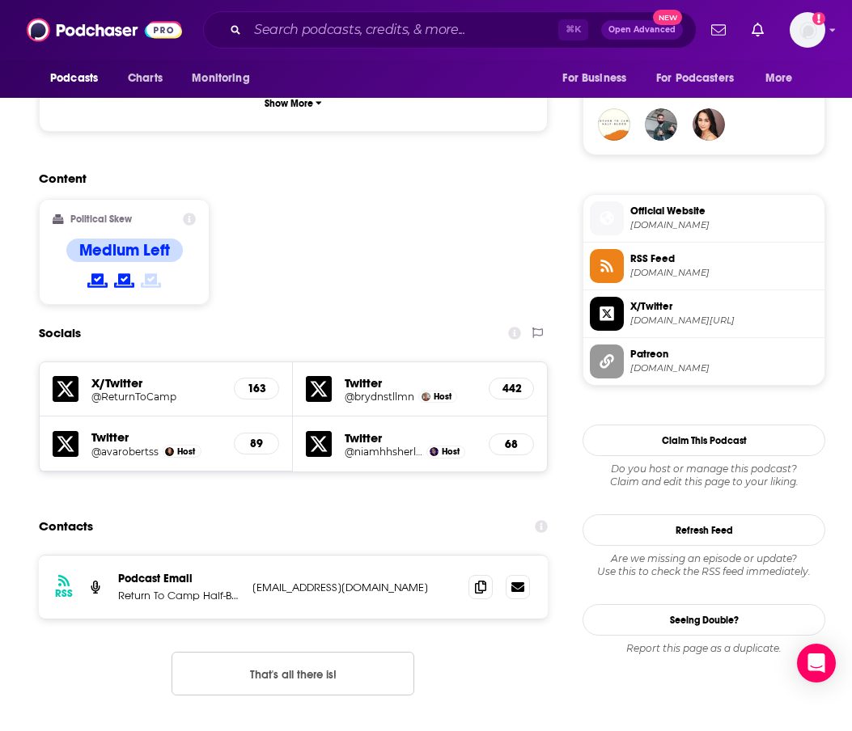
scroll to position [1234, 0]
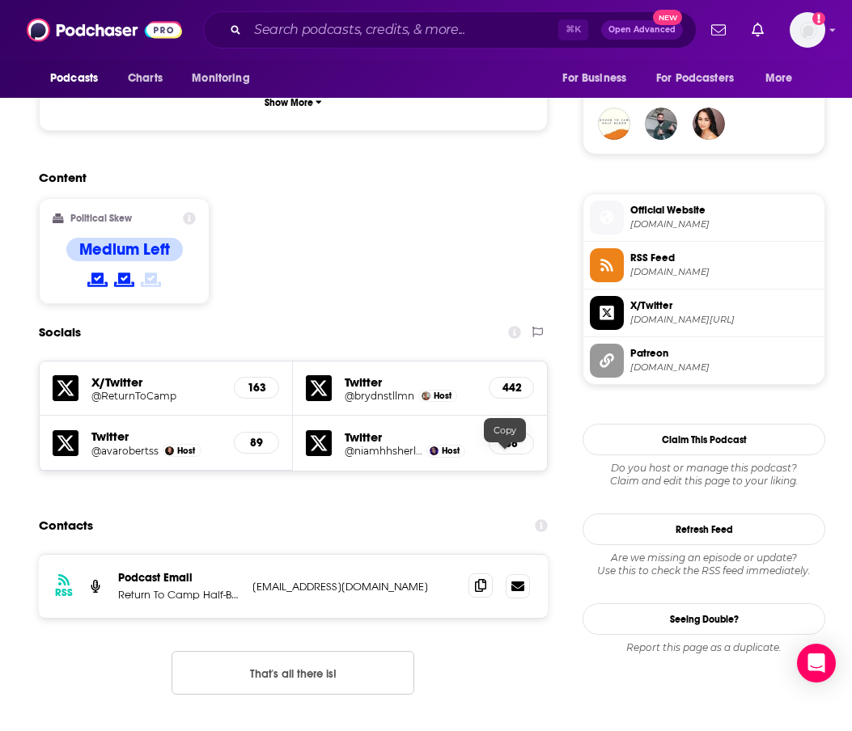
click at [486, 579] on icon at bounding box center [480, 585] width 11 height 13
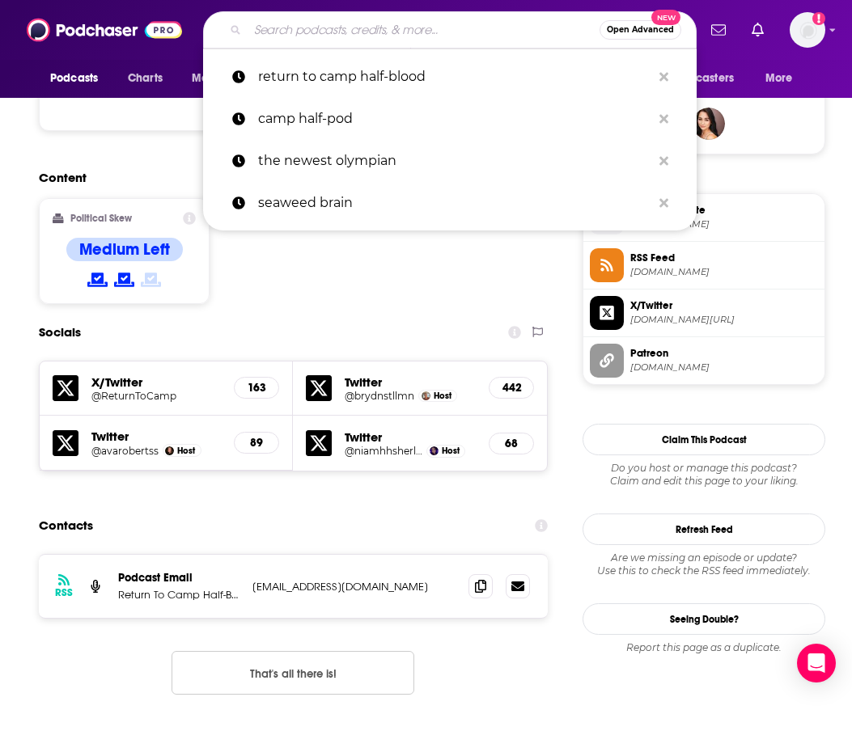
click at [346, 28] on input "Search podcasts, credits, & more..." at bounding box center [424, 30] width 352 height 26
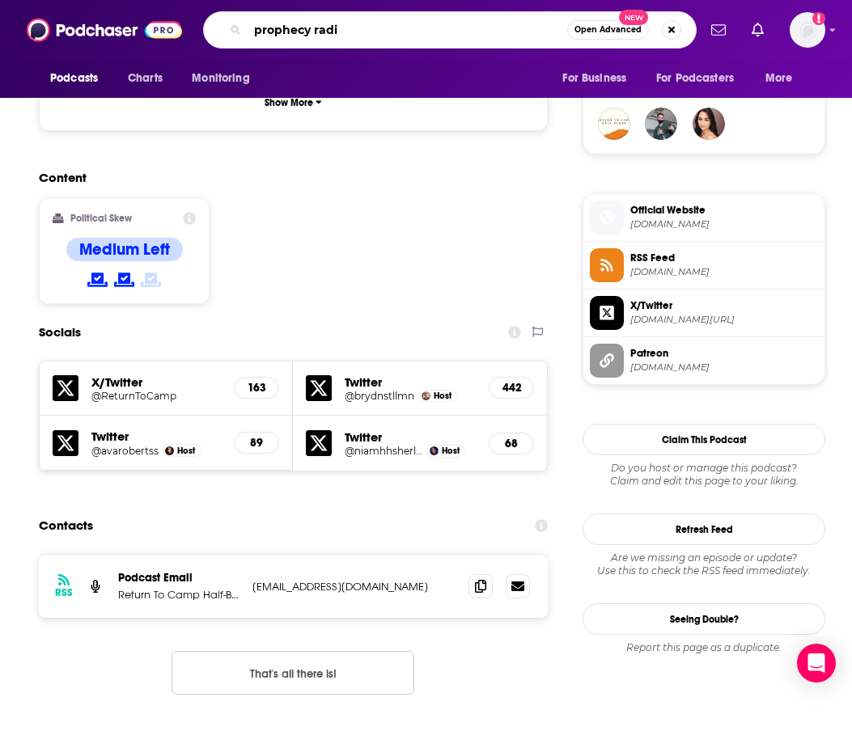
type input "prophecy radio"
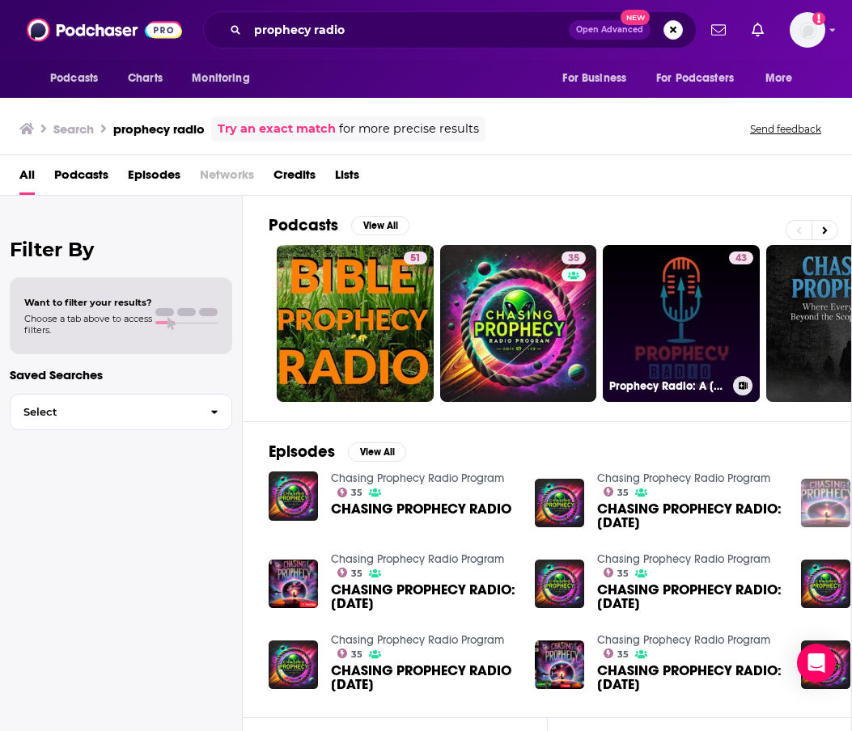
click at [724, 321] on link "43 Prophecy Radio: A [PERSON_NAME] Podcast" at bounding box center [681, 323] width 157 height 157
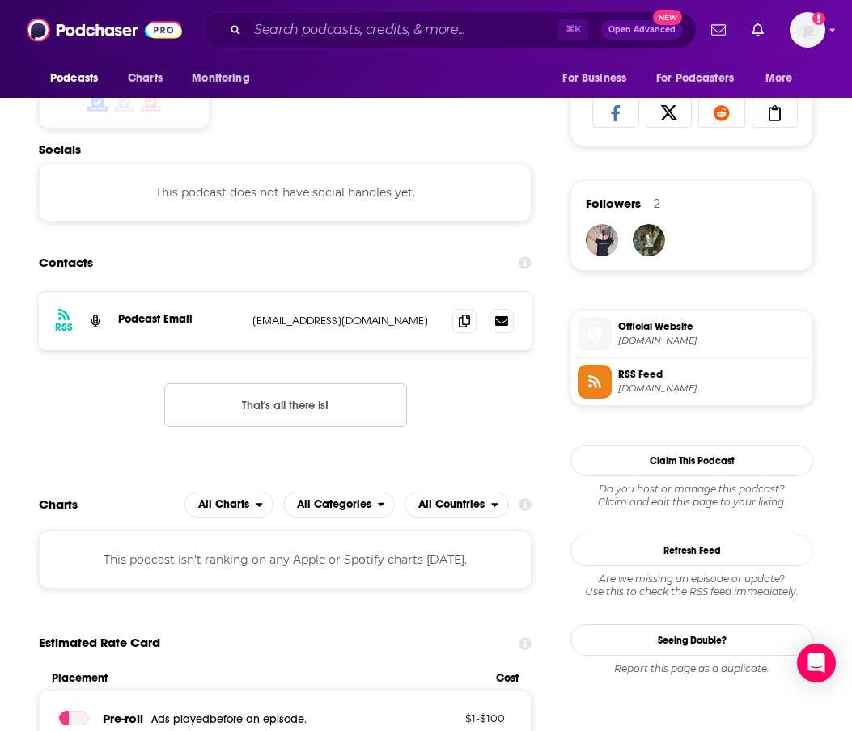
scroll to position [1071, 0]
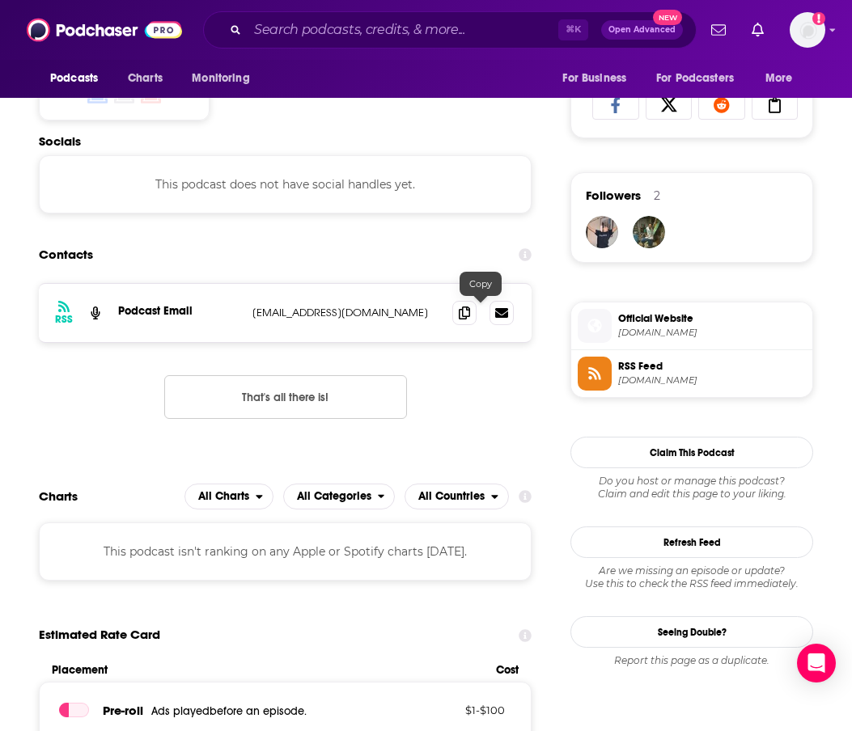
drag, startPoint x: 485, startPoint y: 318, endPoint x: 587, endPoint y: 73, distance: 265.2
click at [470, 318] on icon at bounding box center [464, 313] width 11 height 13
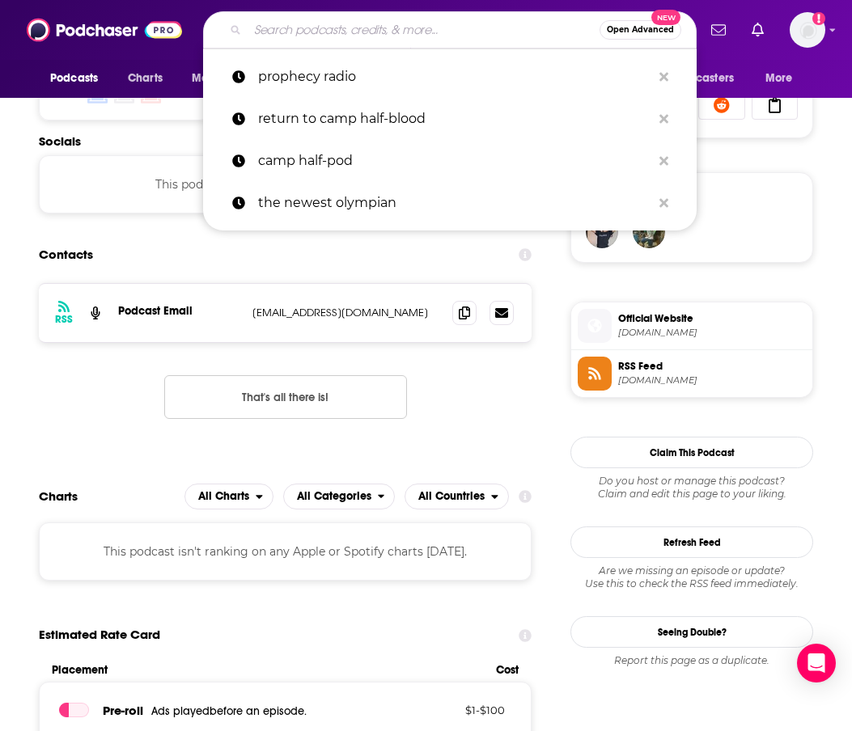
click at [312, 36] on input "Search podcasts, credits, & more..." at bounding box center [424, 30] width 352 height 26
paste input "The Dam Snack Bar: A [PERSON_NAME] Podcast"
type input "The Dam Snack Bar: A [PERSON_NAME] Podcast"
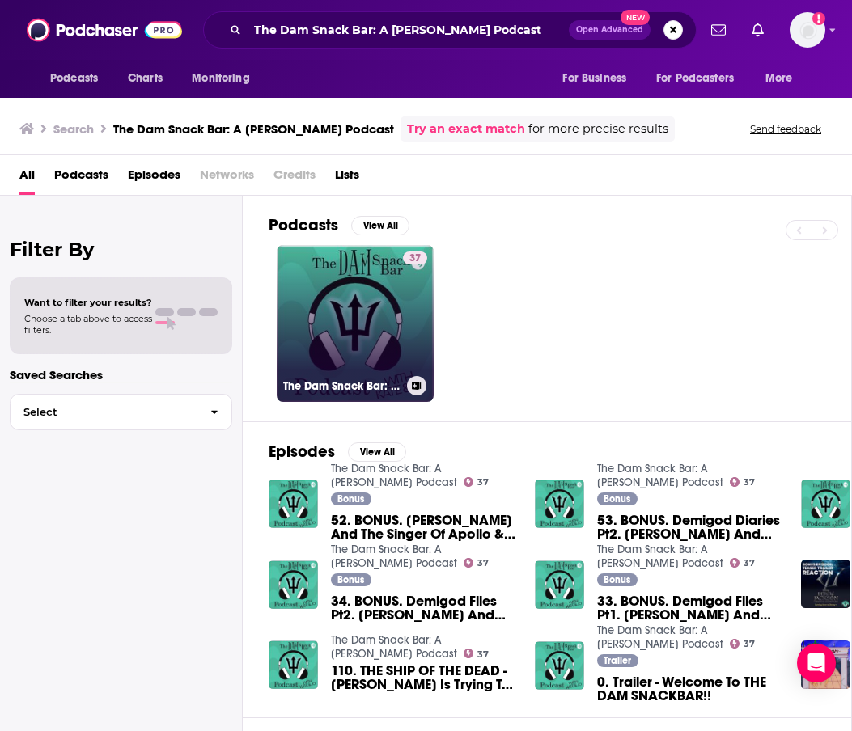
click at [321, 318] on link "37 The Dam Snack Bar: A [PERSON_NAME] Podcast" at bounding box center [355, 323] width 157 height 157
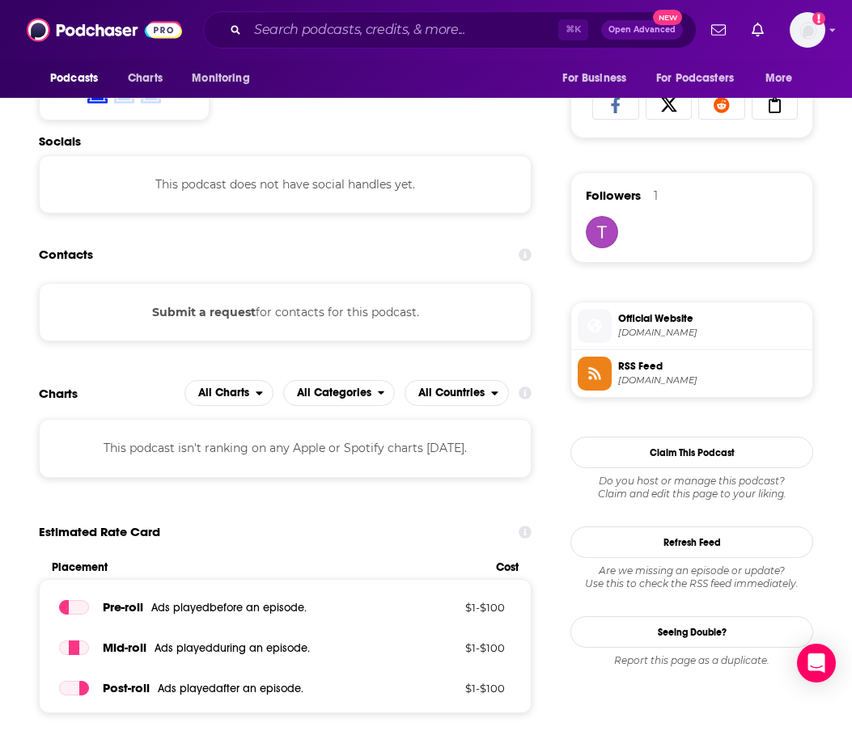
scroll to position [1096, 0]
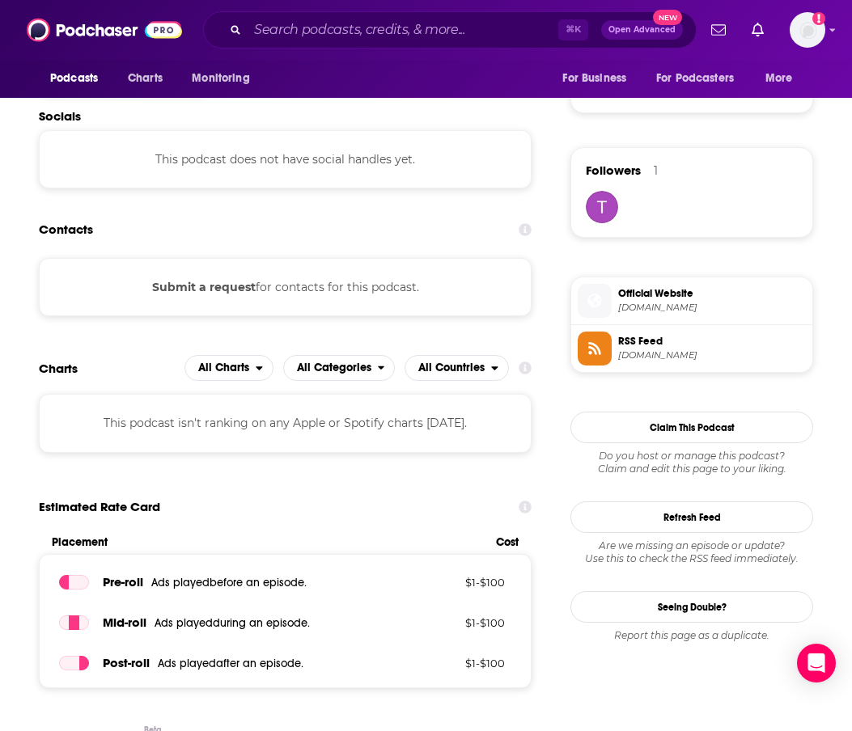
click at [357, 41] on div "⌘ K Open Advanced New" at bounding box center [449, 29] width 493 height 37
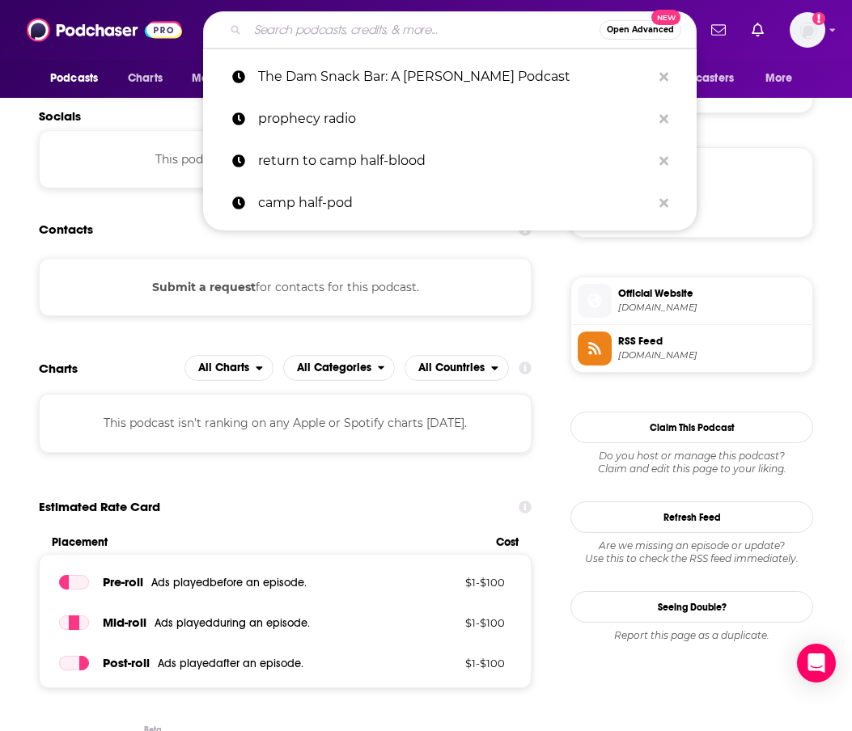
click at [357, 36] on input "Search podcasts, credits, & more..." at bounding box center [424, 30] width 352 height 26
paste input "The Demigod Pod: A Percy Jackson Podcast"
type input "The Demigod Pod: A Percy Jackson Podcast"
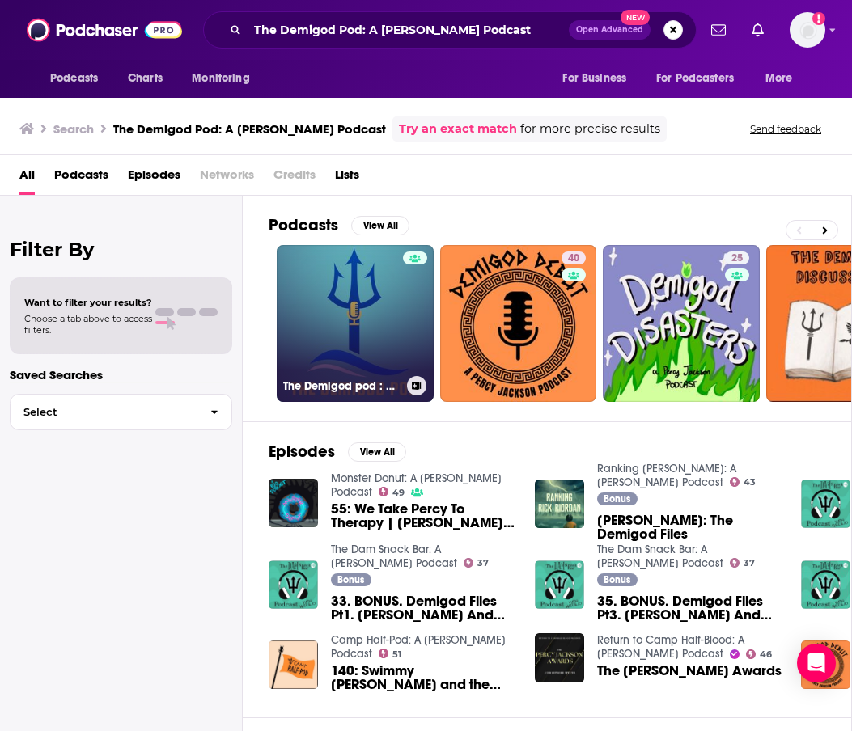
click at [364, 292] on link "The Demigod pod : A [PERSON_NAME] Podcast" at bounding box center [355, 323] width 157 height 157
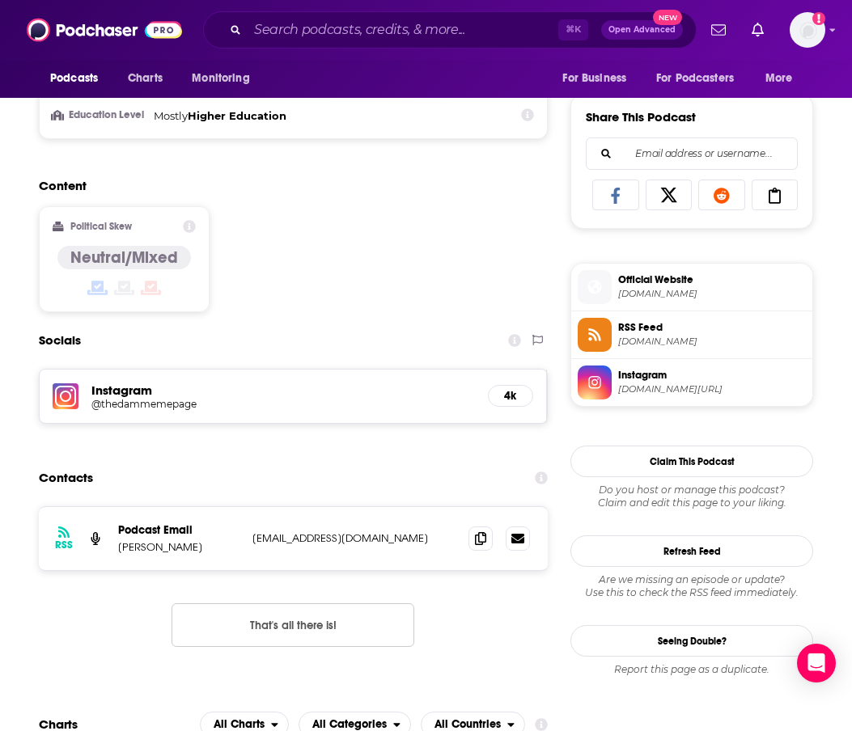
scroll to position [981, 0]
drag, startPoint x: 481, startPoint y: 540, endPoint x: 521, endPoint y: 210, distance: 333.3
click at [481, 541] on icon at bounding box center [480, 538] width 11 height 13
click at [343, 29] on input "Search podcasts, credits, & more..." at bounding box center [403, 30] width 311 height 26
paste input "Muses of Mythology"
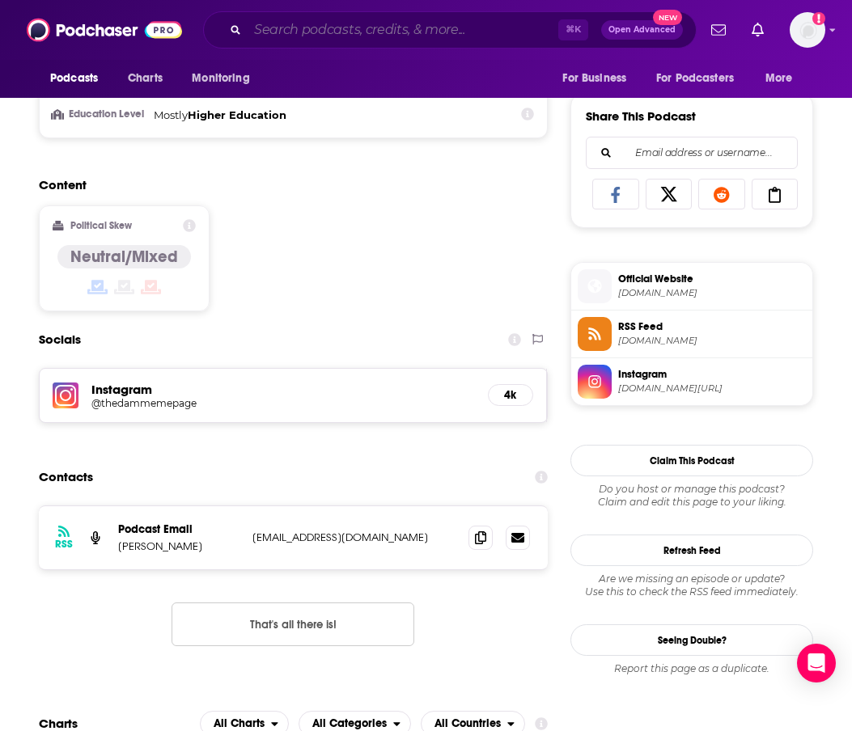
type input "Muses of Mythology"
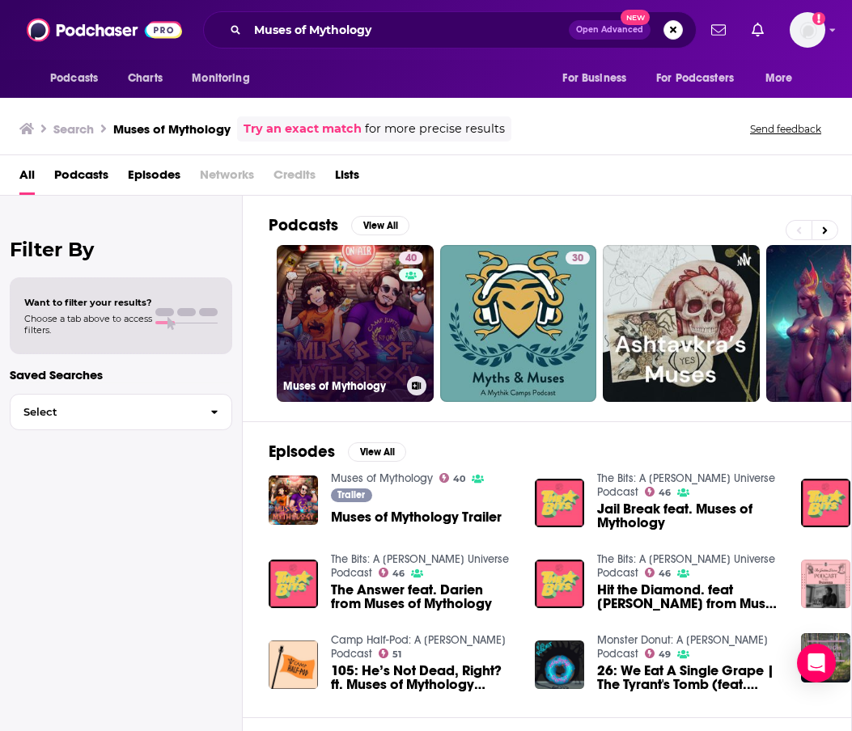
click at [319, 314] on link "40 Muses of Mythology" at bounding box center [355, 323] width 157 height 157
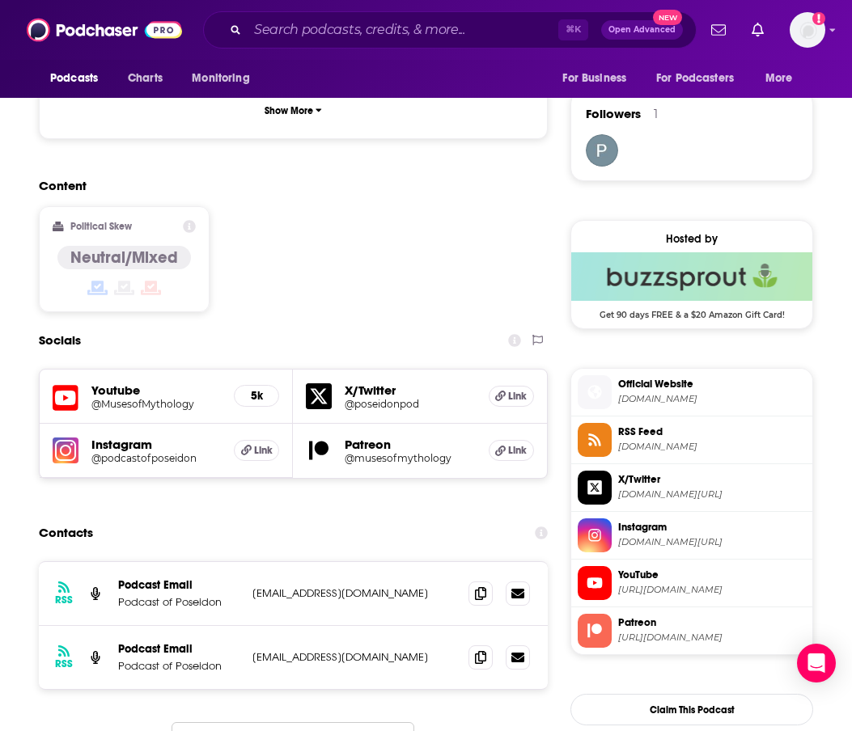
scroll to position [1154, 0]
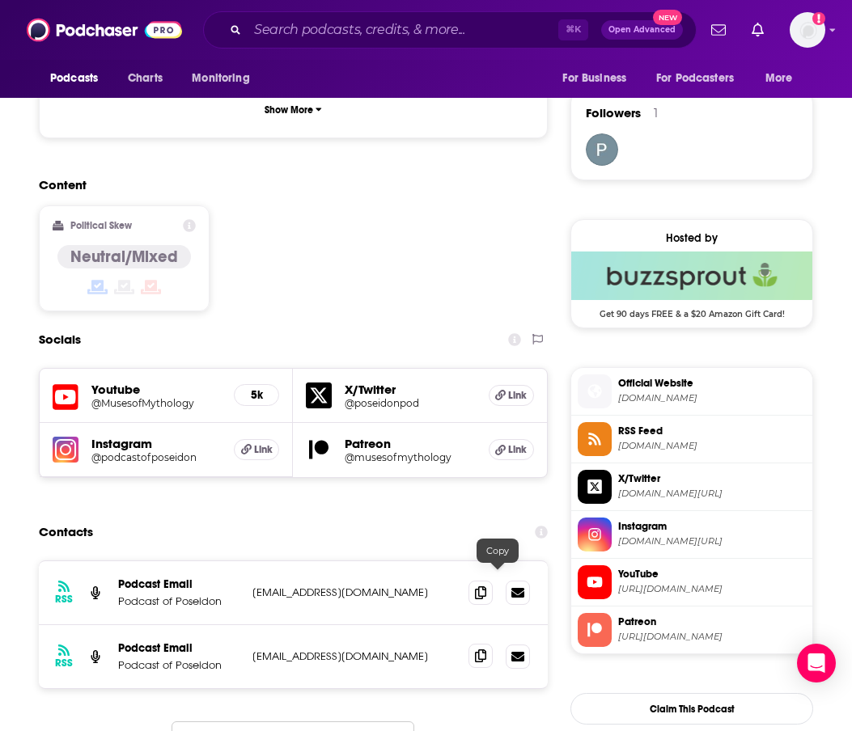
click at [486, 650] on icon at bounding box center [480, 656] width 11 height 13
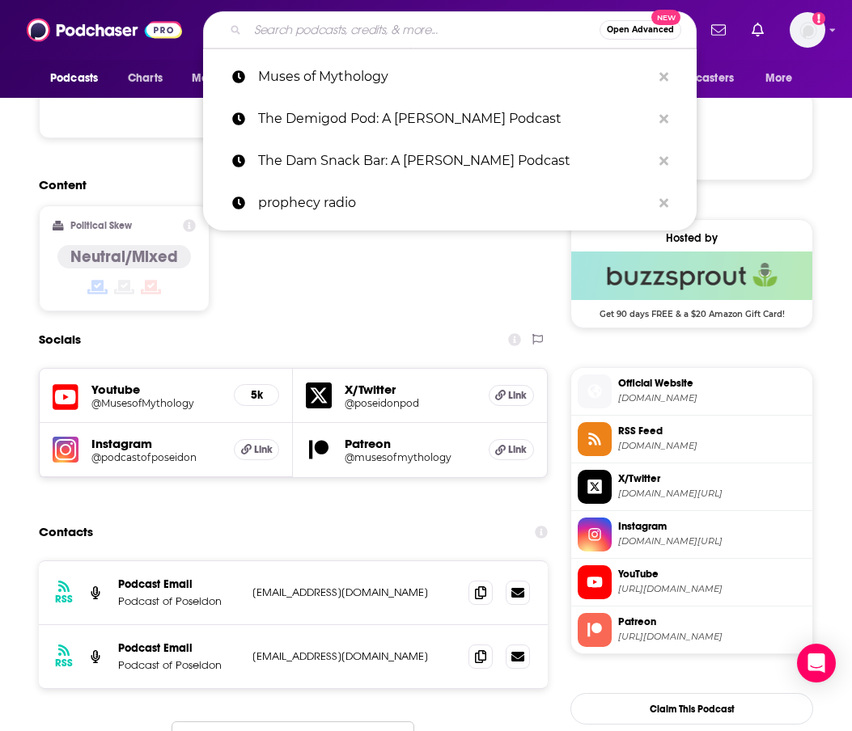
click at [347, 38] on input "Search podcasts, credits, & more..." at bounding box center [424, 30] width 352 height 26
paste input "Unwise Girls"
type input "Unwise Girls"
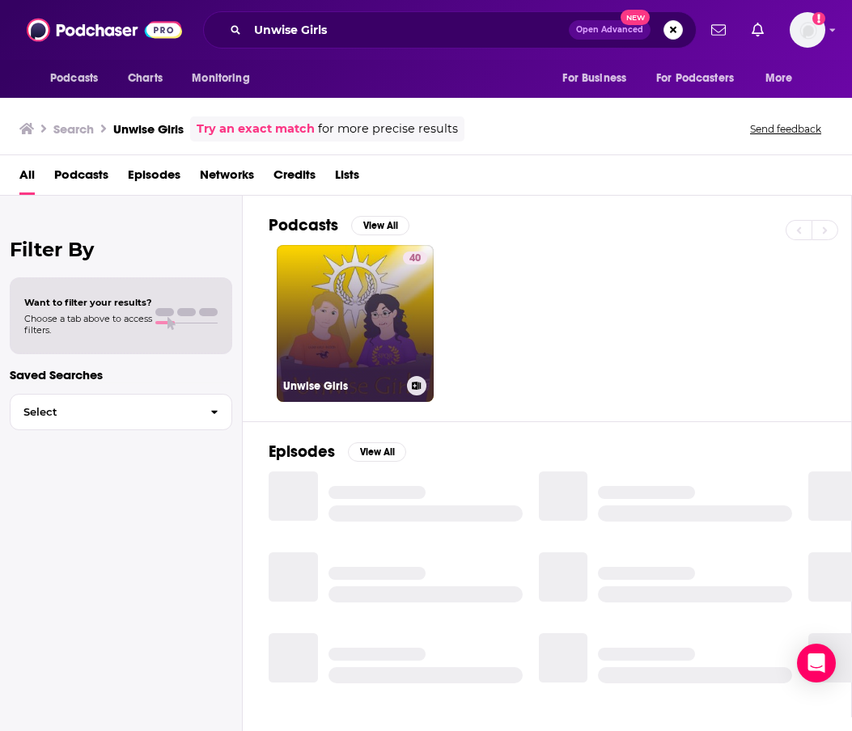
click at [303, 382] on h3 "Unwise Girls" at bounding box center [341, 386] width 117 height 14
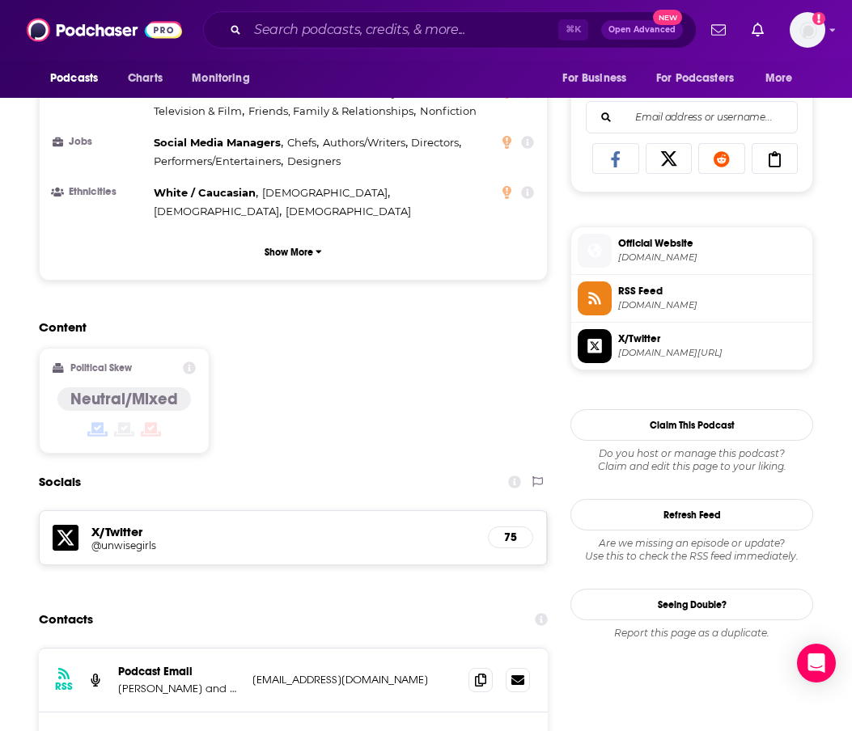
scroll to position [1184, 0]
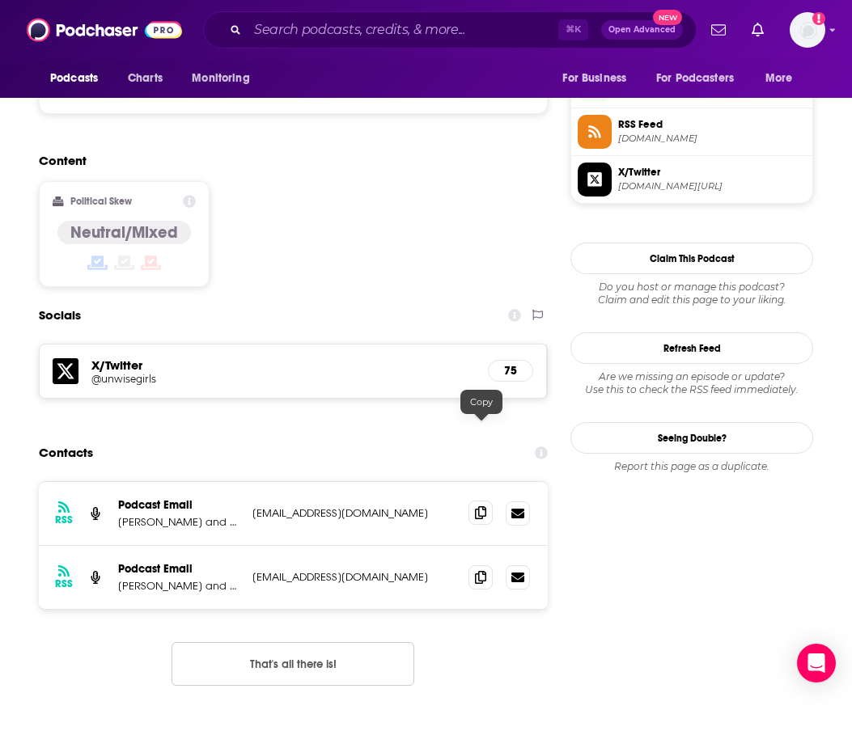
click at [473, 501] on span at bounding box center [480, 513] width 24 height 24
click at [349, 37] on input "Search podcasts, credits, & more..." at bounding box center [403, 30] width 311 height 26
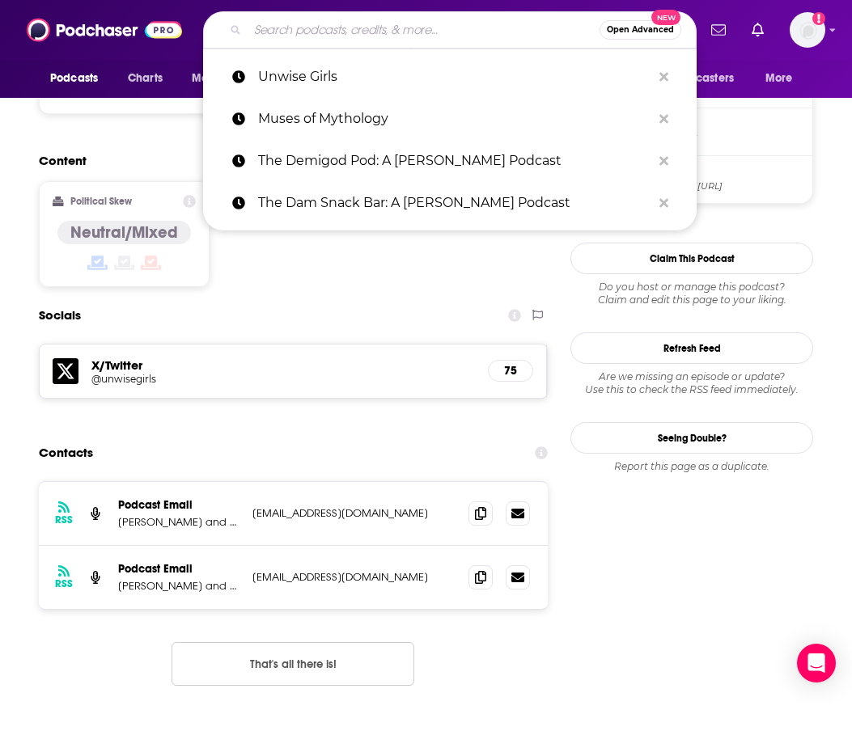
click at [349, 37] on input "Search podcasts, credits, & more..." at bounding box center [424, 30] width 352 height 26
paste input "Demigod Debut: A Percy Jackson Podcast"
type input "Demigod Debut: A Percy Jackson Podcast"
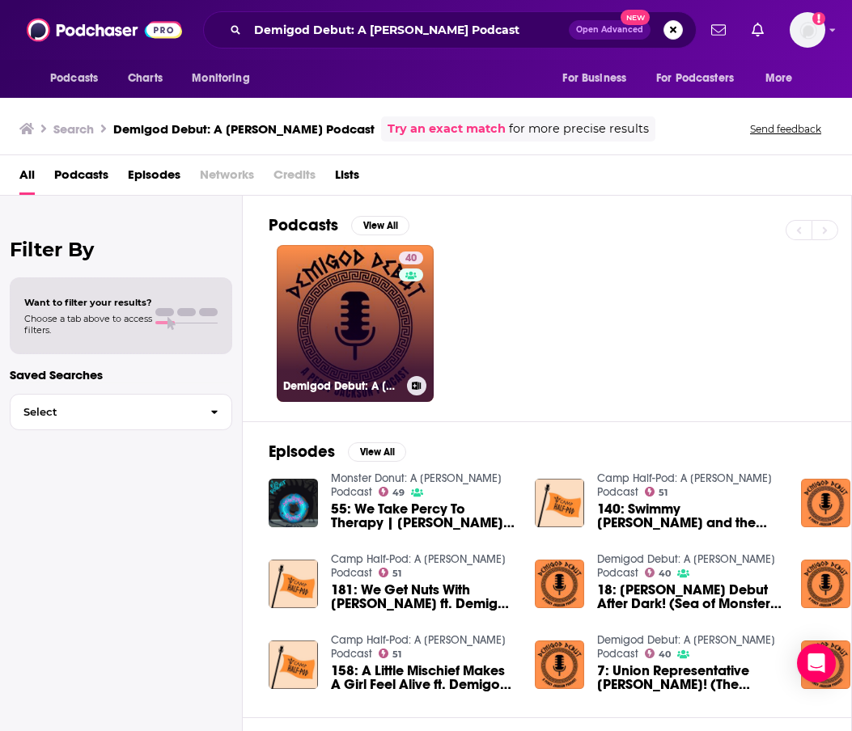
click at [368, 337] on link "40 Demigod Debut: A Percy Jackson Podcast" at bounding box center [355, 323] width 157 height 157
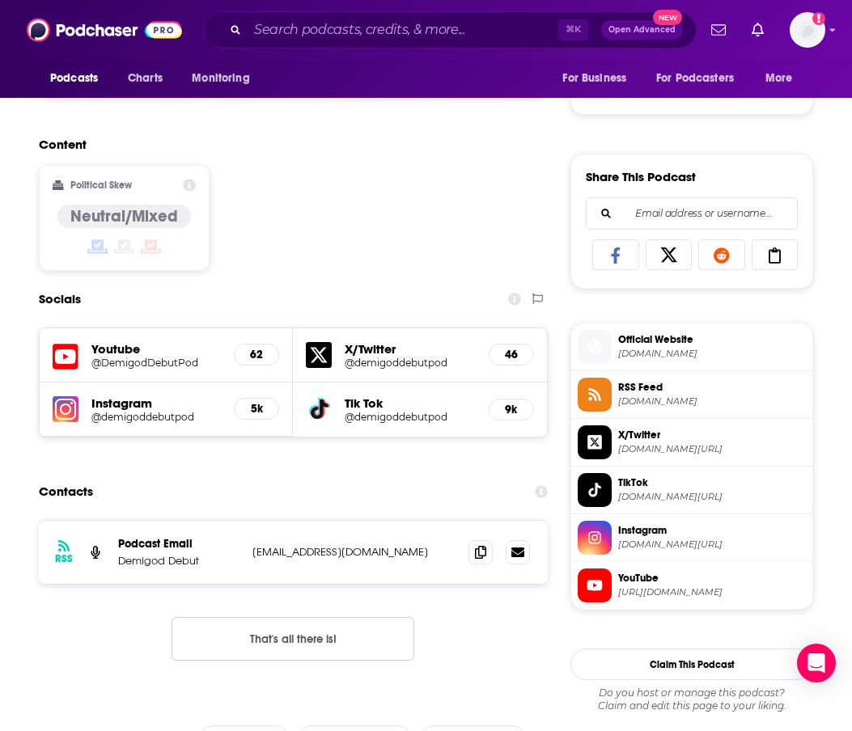
scroll to position [934, 0]
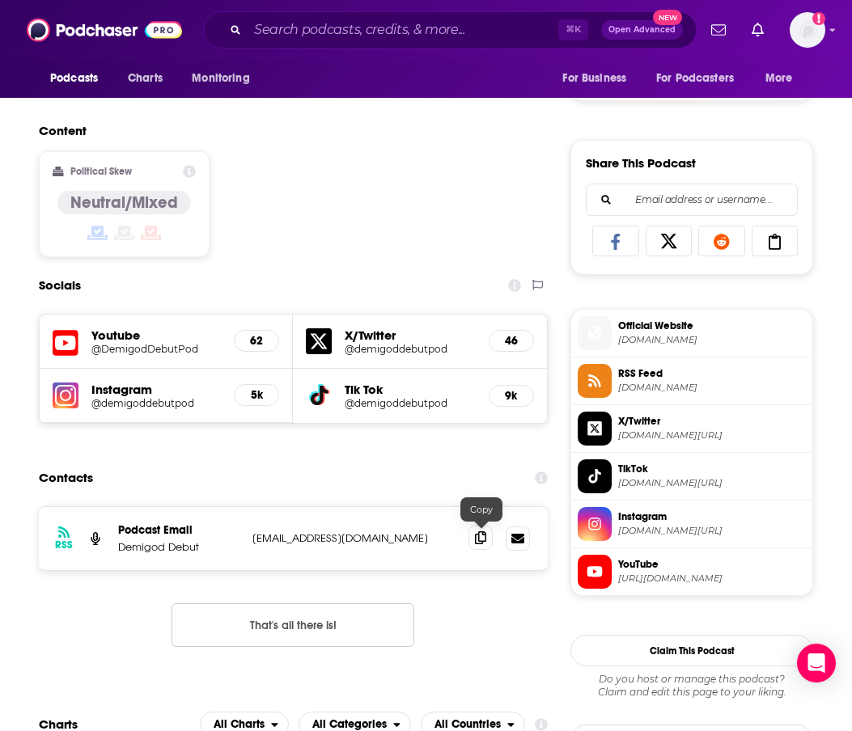
click at [481, 541] on icon at bounding box center [480, 538] width 11 height 13
click at [402, 44] on div "⌘ K Open Advanced New" at bounding box center [449, 29] width 493 height 37
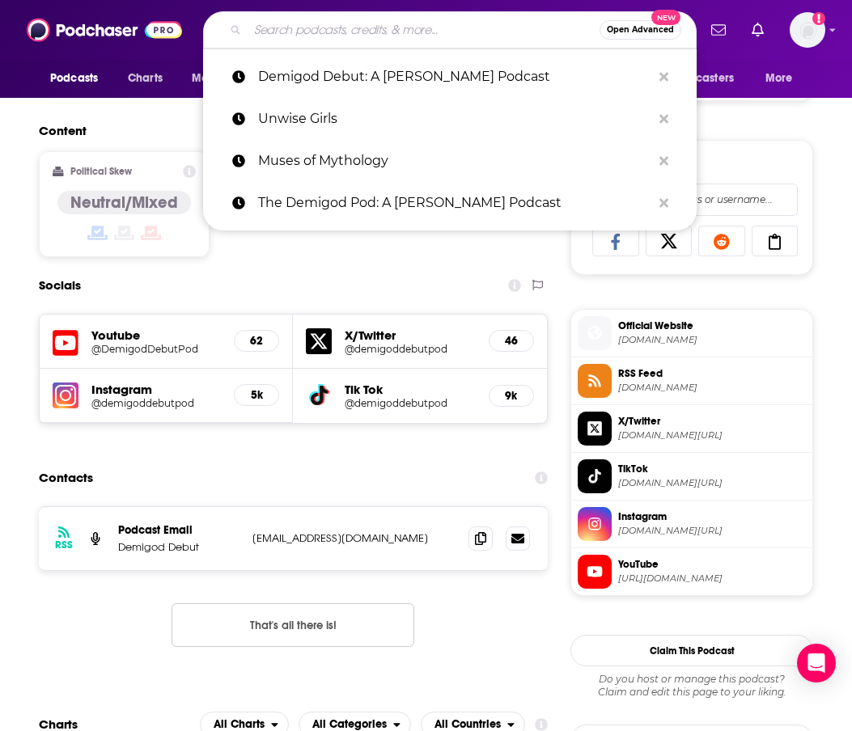
click at [402, 34] on input "Search podcasts, credits, & more..." at bounding box center [424, 30] width 352 height 26
paste input "Ranking Rick Riordan"
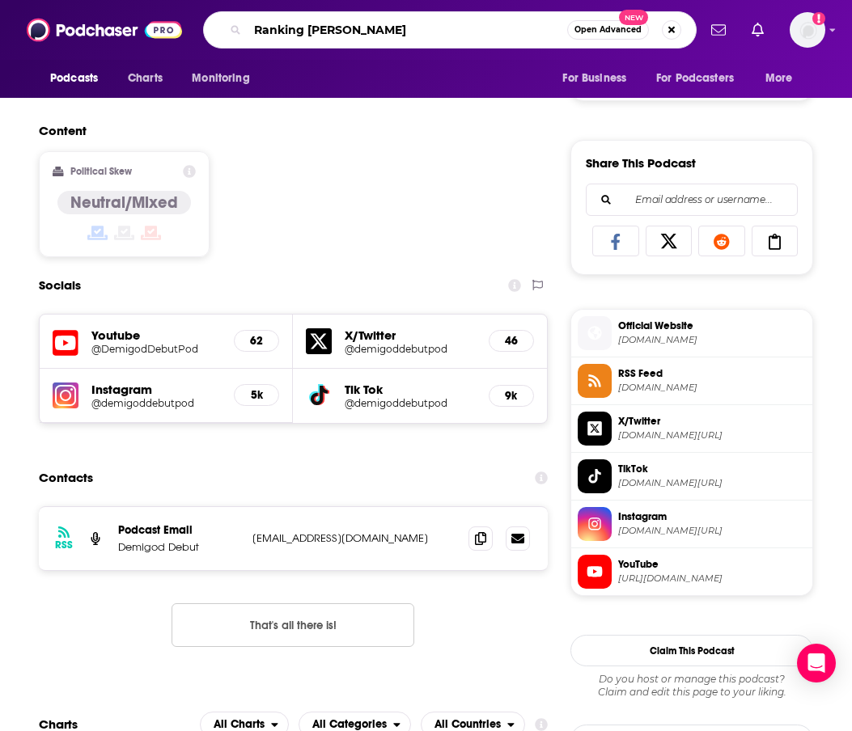
type input "Ranking Rick Riordan"
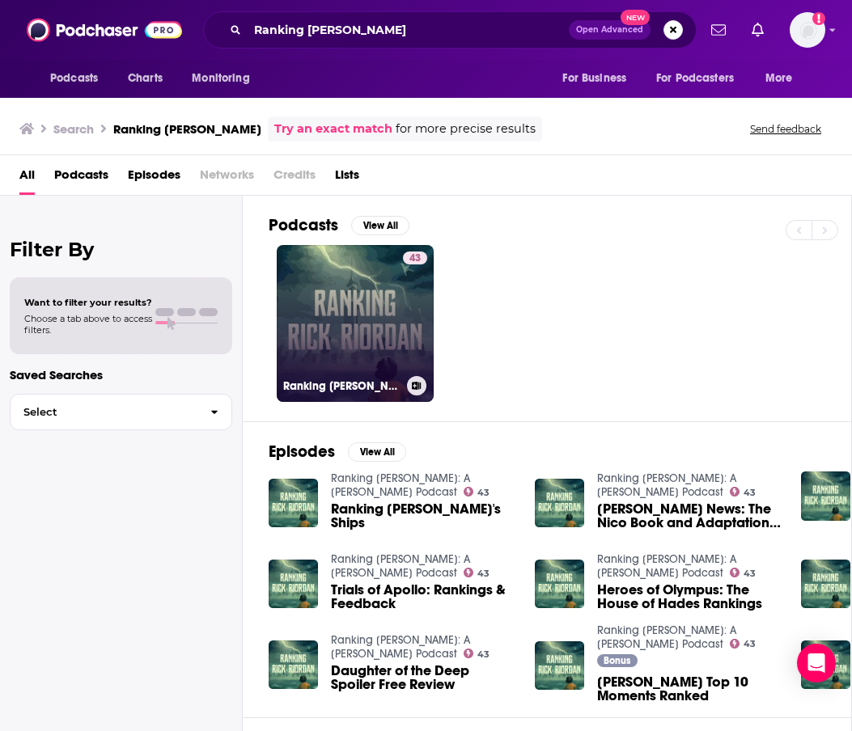
click at [375, 311] on link "43 Ranking Rick Riordan: A Percy Jackson Podcast" at bounding box center [355, 323] width 157 height 157
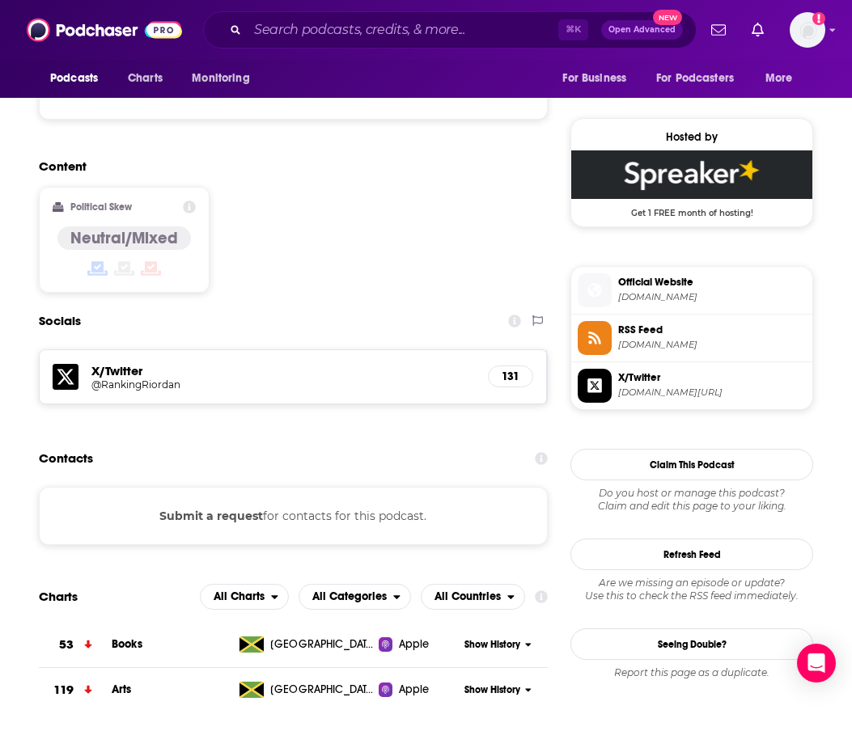
scroll to position [1257, 0]
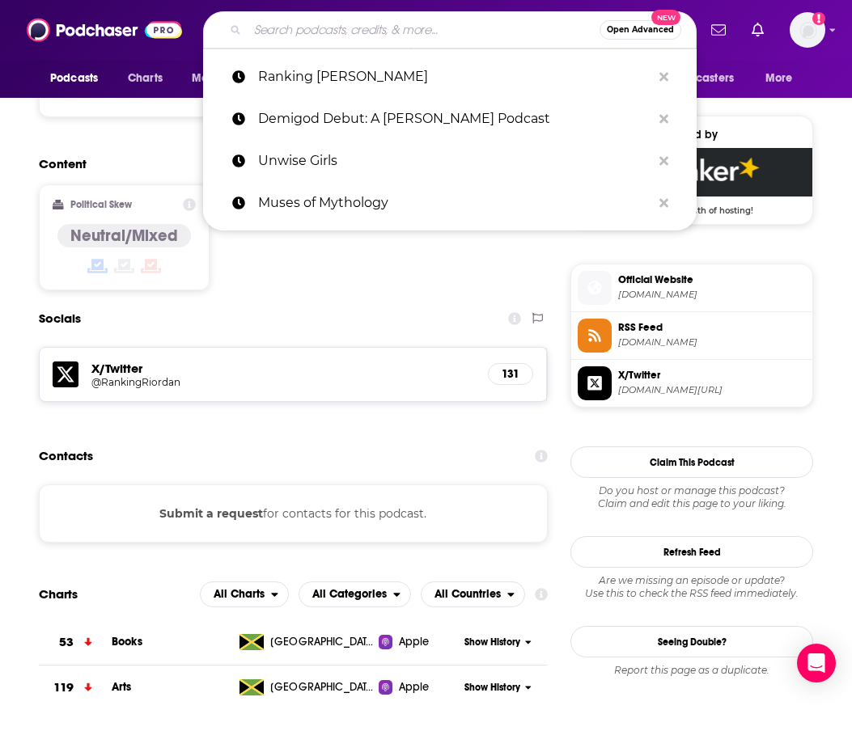
click at [385, 32] on input "Search podcasts, credits, & more..." at bounding box center [424, 30] width 352 height 26
paste input "Percy Jackson and the Olympians: A BingetownTV Podcast"
type input "Percy Jackson and the Olympians: A BingetownTV Podcast"
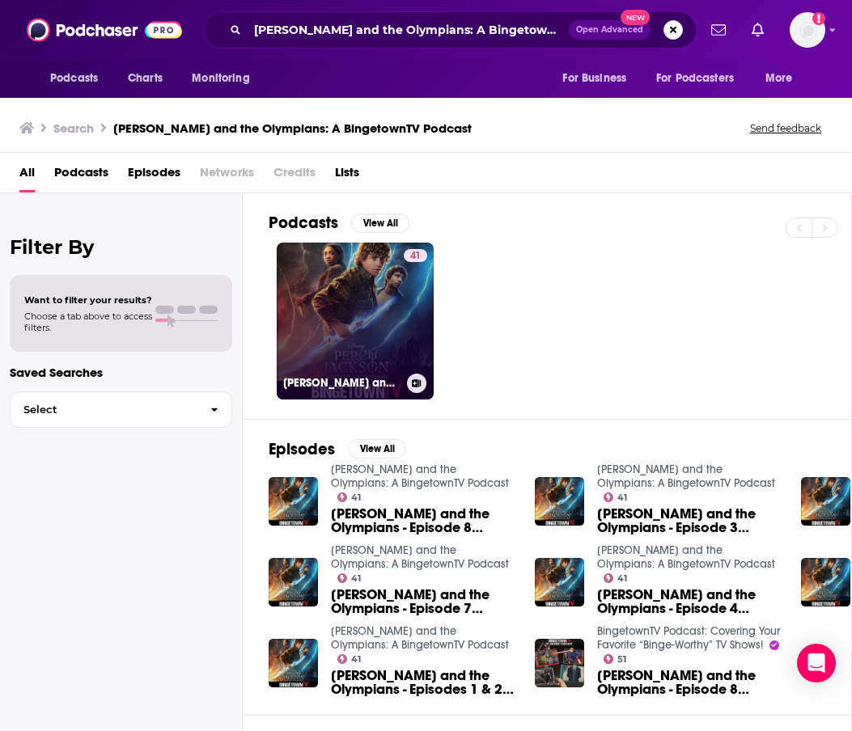
click at [362, 335] on link "41 Percy Jackson and the Olympians: A BingetownTV Podcast" at bounding box center [355, 321] width 157 height 157
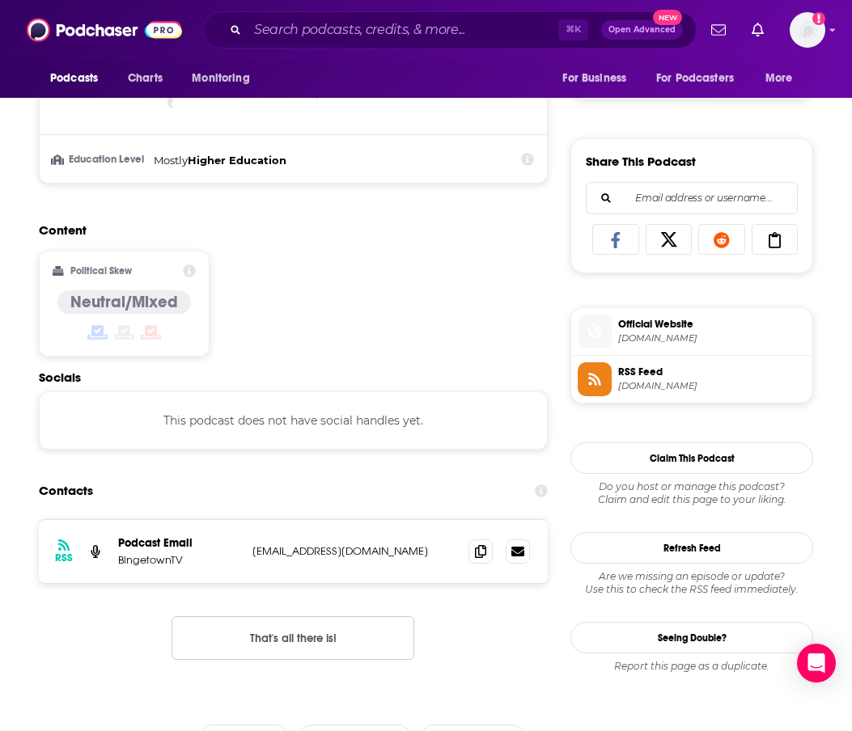
scroll to position [973, 0]
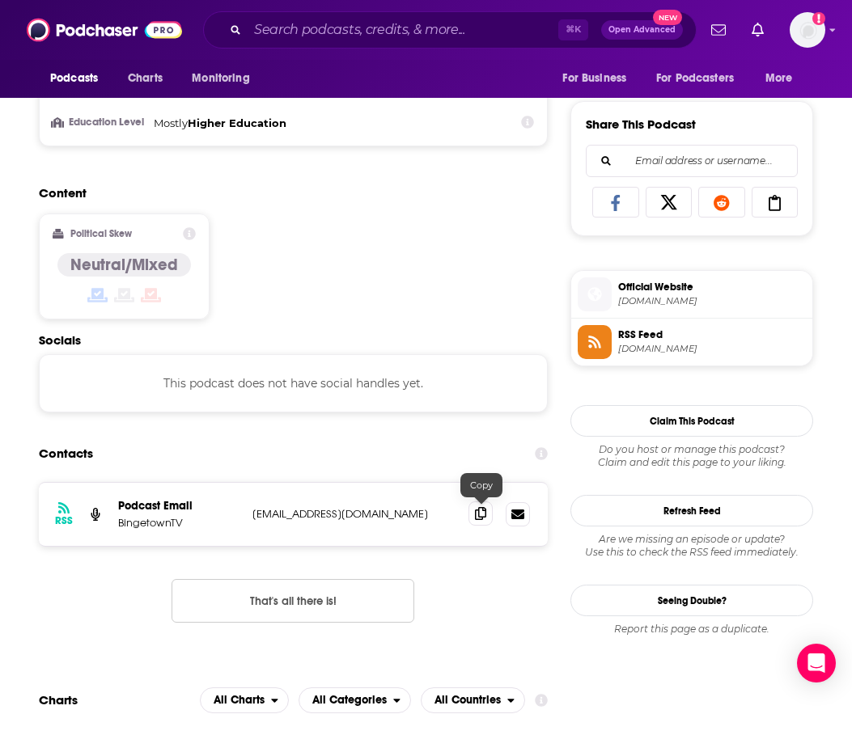
click at [489, 520] on span at bounding box center [480, 514] width 24 height 24
click at [412, 31] on input "Search podcasts, credits, & more..." at bounding box center [403, 30] width 311 height 26
paste input "The World of Percy Jackson"
type input "The World of Percy Jackson"
